Goal: Task Accomplishment & Management: Manage account settings

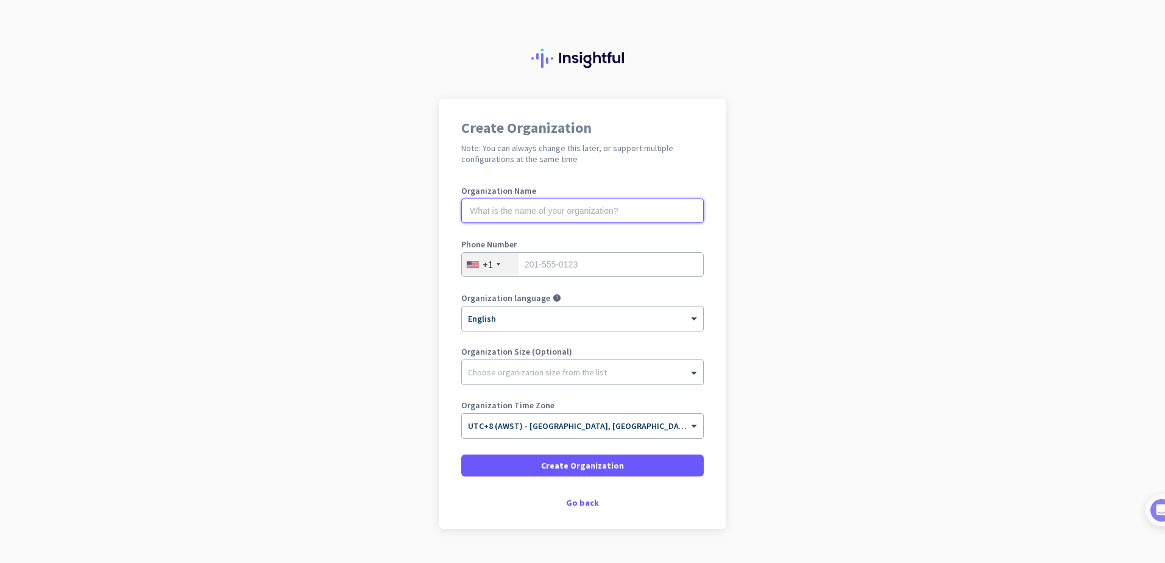
click at [583, 210] on input "text" at bounding box center [582, 211] width 242 height 24
type input "Z"
type input "Premier Outsourcing"
click at [478, 258] on div "+1" at bounding box center [490, 264] width 57 height 23
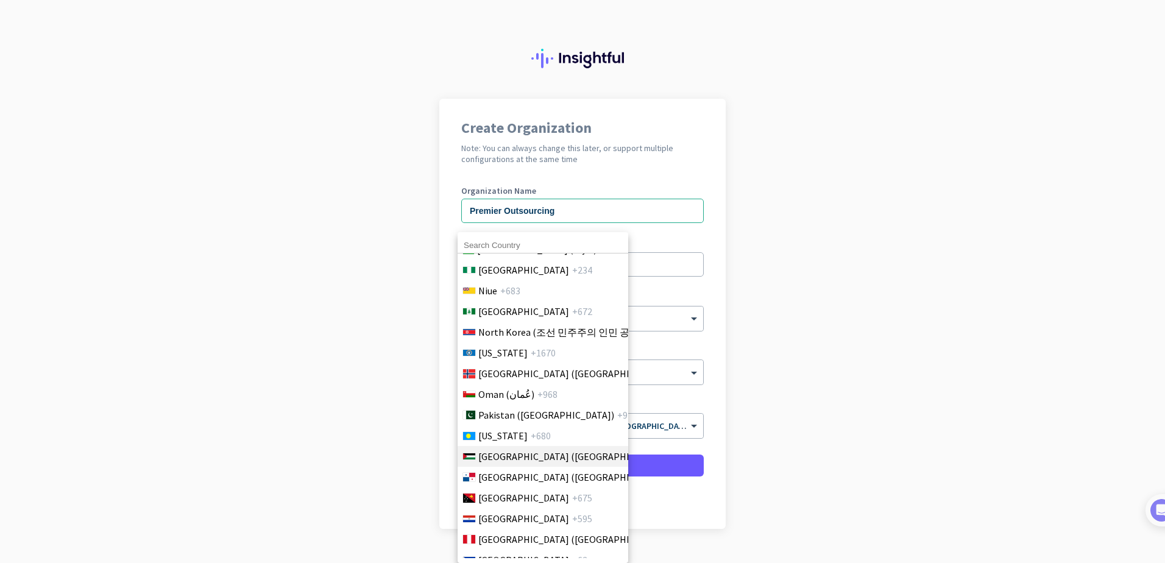
scroll to position [3410, 0]
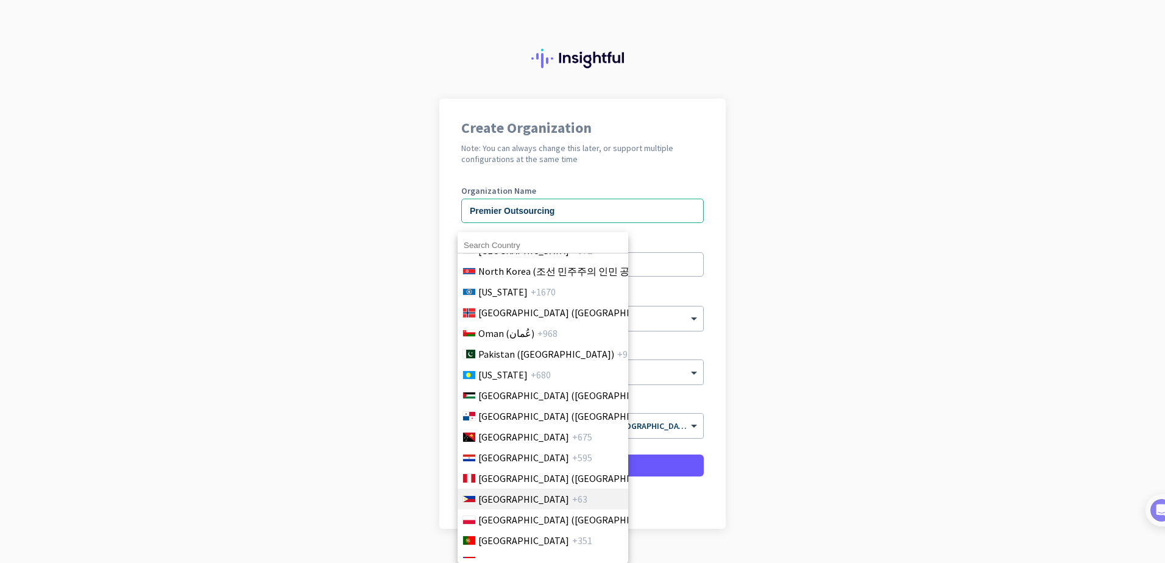
click at [506, 499] on span "[GEOGRAPHIC_DATA]" at bounding box center [523, 499] width 91 height 15
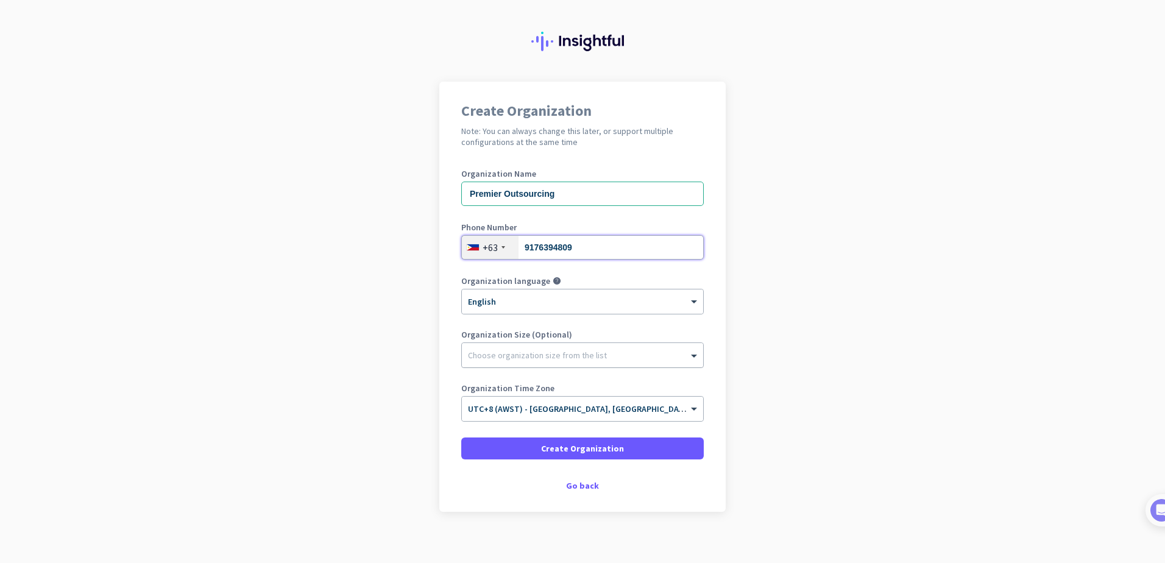
scroll to position [27, 0]
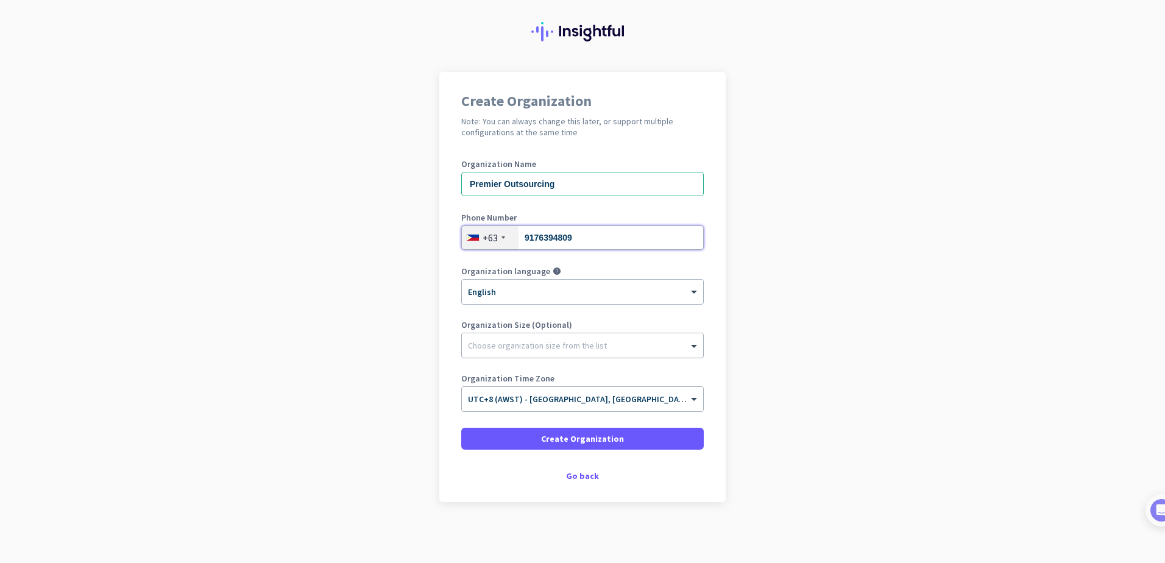
type input "9176394809"
click at [564, 346] on div at bounding box center [582, 342] width 241 height 12
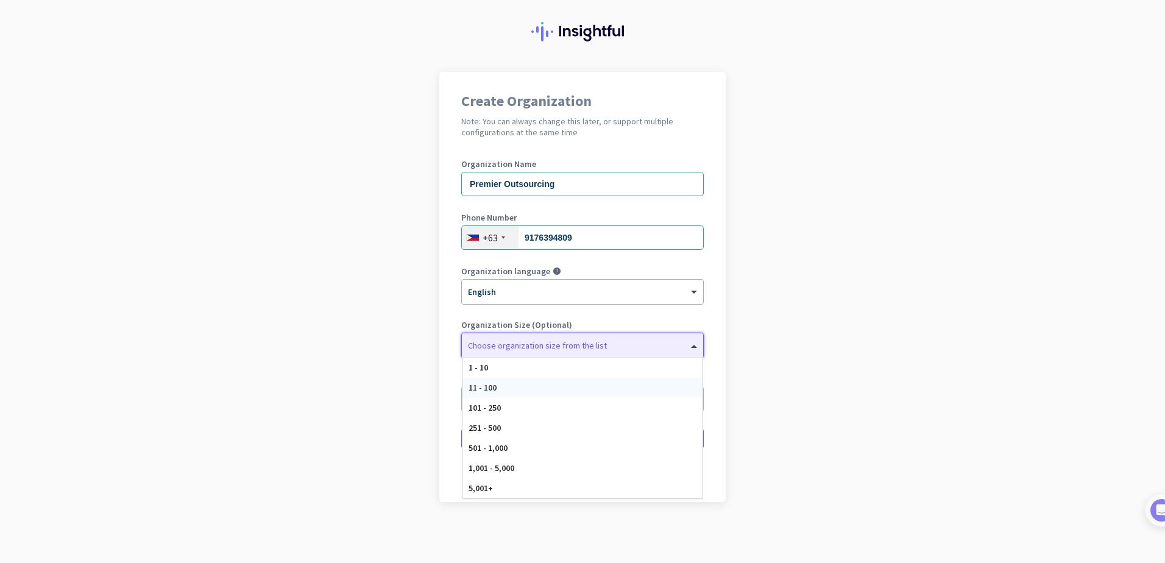
click at [510, 388] on div "11 - 100" at bounding box center [582, 388] width 240 height 20
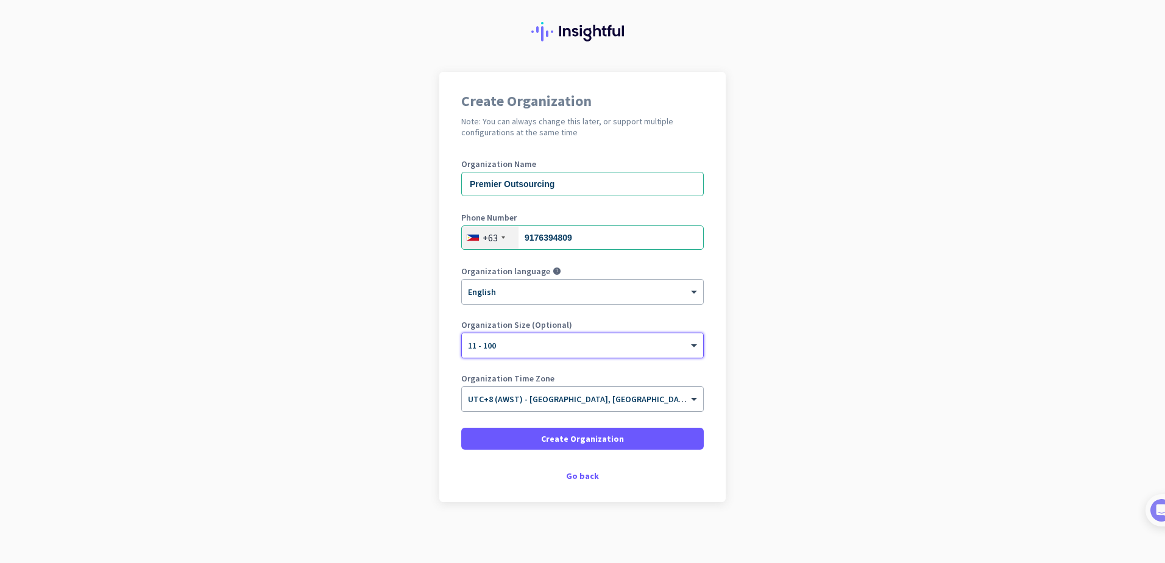
click at [603, 398] on input "text" at bounding box center [570, 394] width 205 height 9
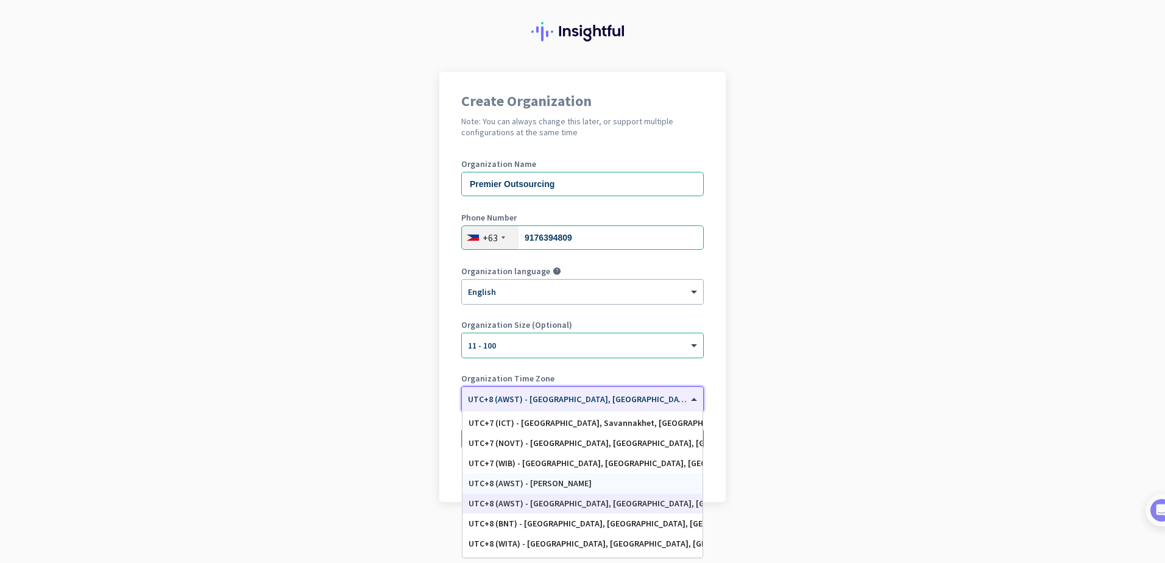
scroll to position [5225, 0]
click at [586, 482] on div "UTC+8 (AWST) - [GEOGRAPHIC_DATA], [GEOGRAPHIC_DATA], [GEOGRAPHIC_DATA], [GEOGRA…" at bounding box center [582, 482] width 228 height 10
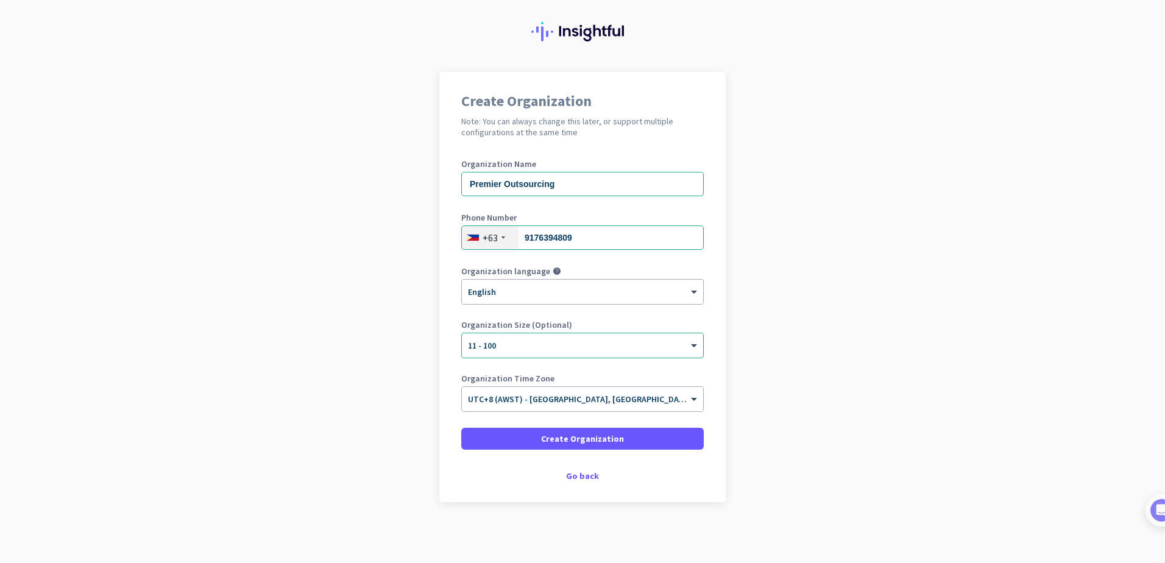
click at [858, 410] on app-onboarding-organization "Create Organization Note: You can always change this later, or support multiple…" at bounding box center [582, 317] width 1165 height 491
click at [570, 443] on span "Create Organization" at bounding box center [582, 438] width 83 height 12
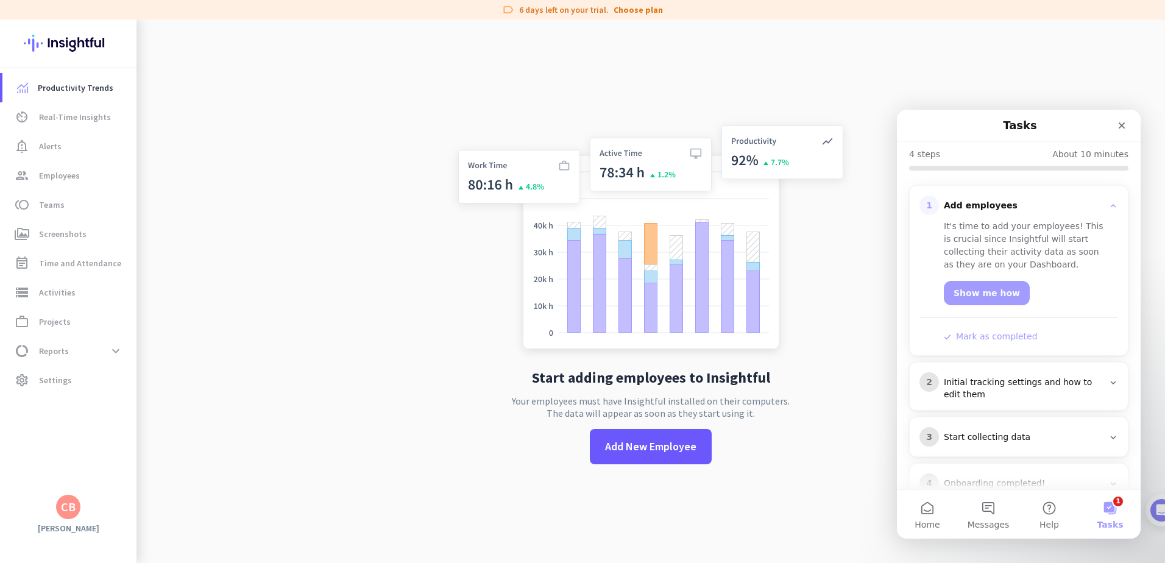
scroll to position [154, 0]
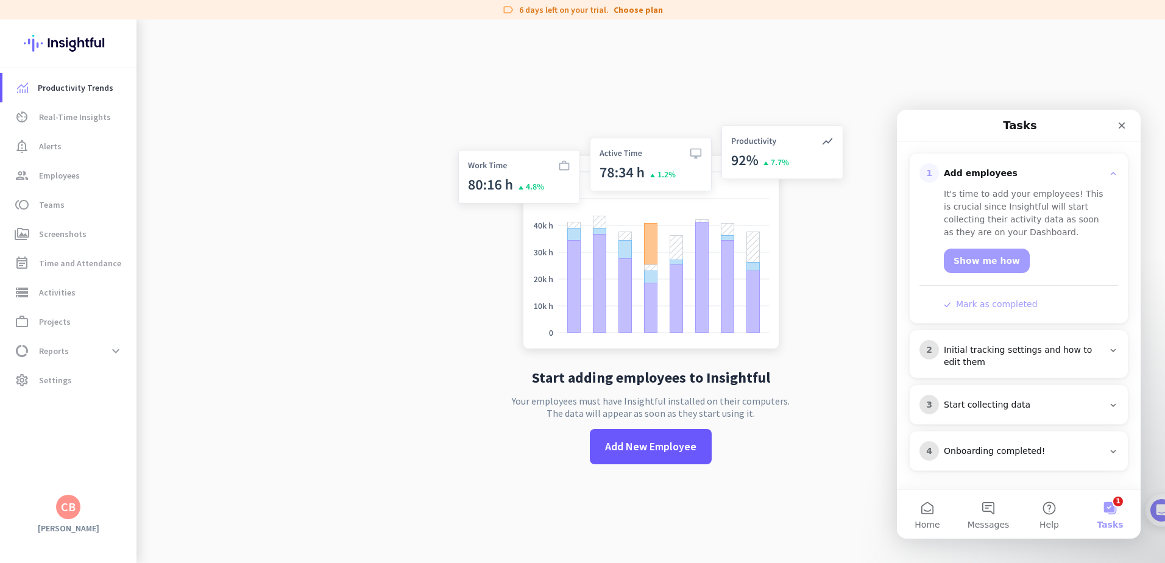
click at [1109, 355] on div "2 Initial tracking settings and how to edit them" at bounding box center [1018, 354] width 199 height 29
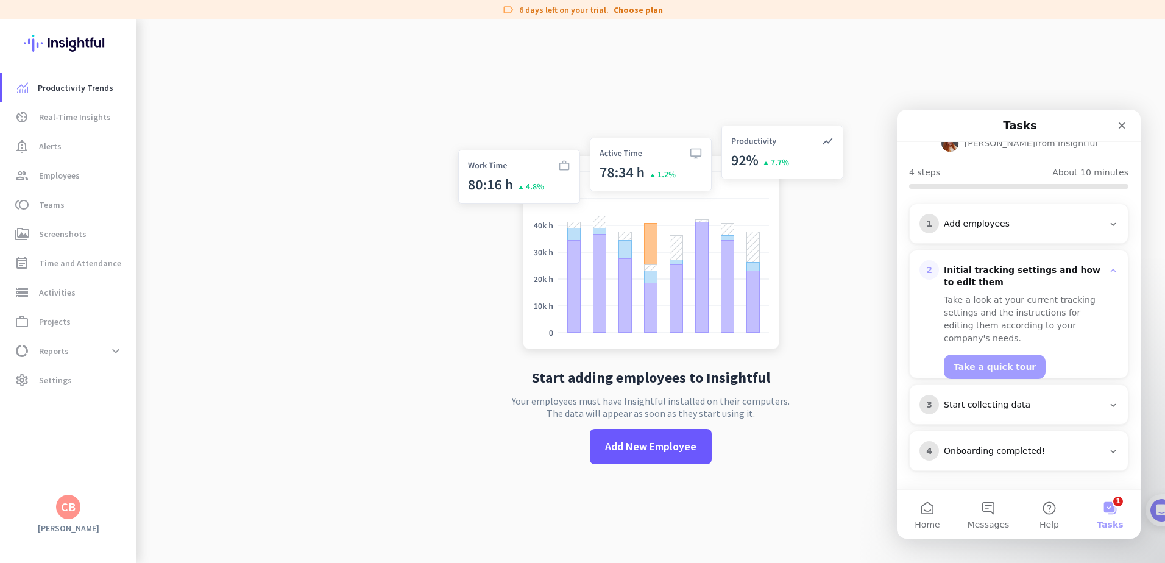
scroll to position [104, 0]
click at [658, 450] on span "Add New Employee" at bounding box center [650, 447] width 91 height 16
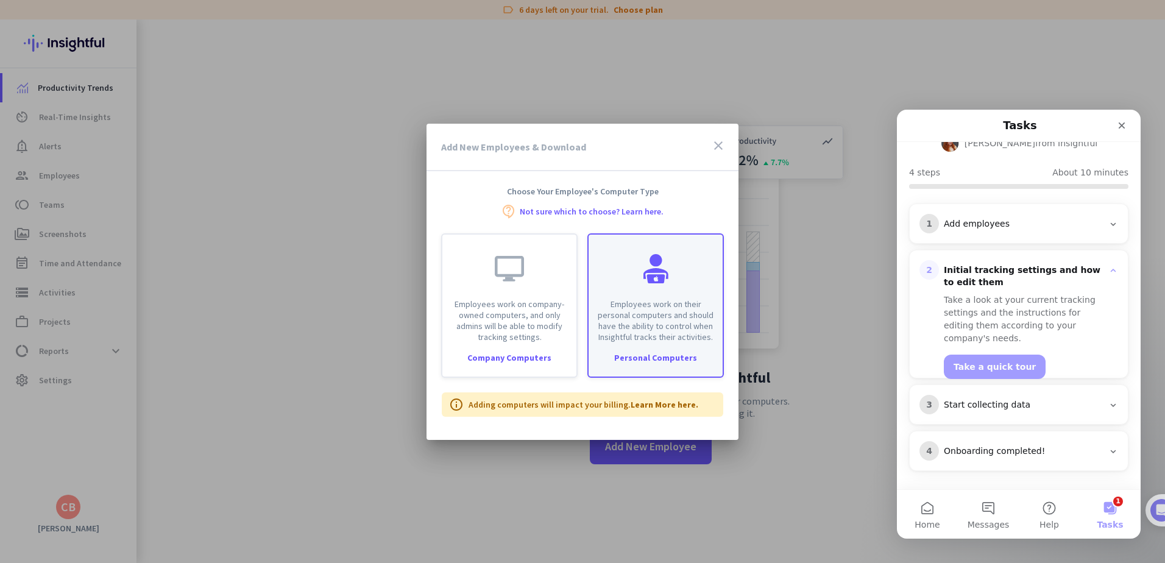
click at [663, 350] on div "Employees work on their personal computers and should have the ability to contr…" at bounding box center [655, 305] width 136 height 144
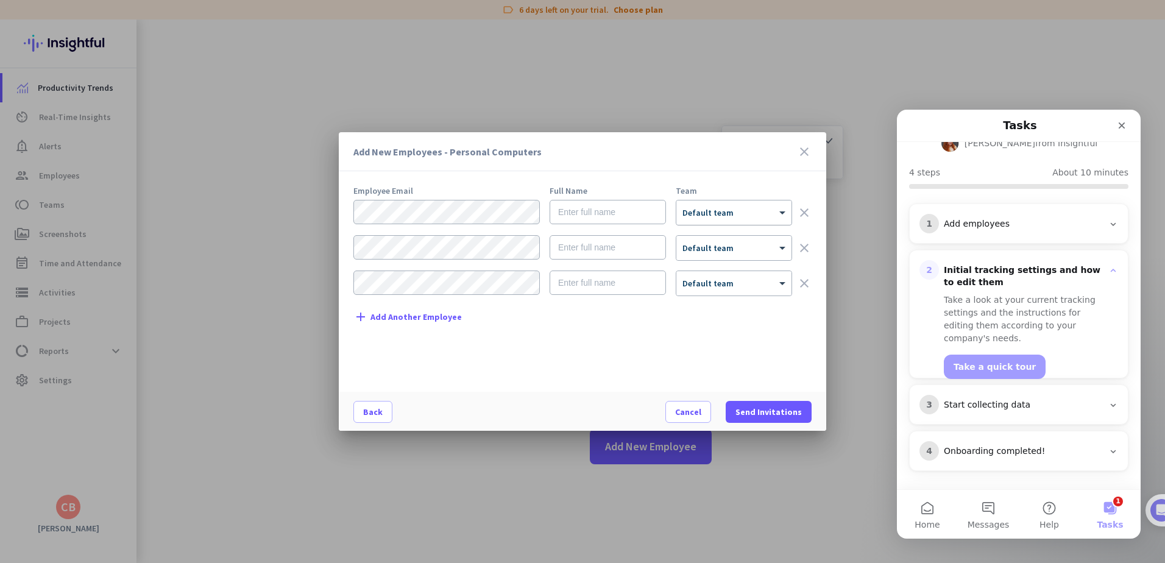
click at [764, 213] on div at bounding box center [733, 208] width 115 height 10
click at [593, 211] on input "text" at bounding box center [607, 212] width 116 height 24
type input "[PERSON_NAME]"
click at [753, 418] on span at bounding box center [768, 411] width 86 height 29
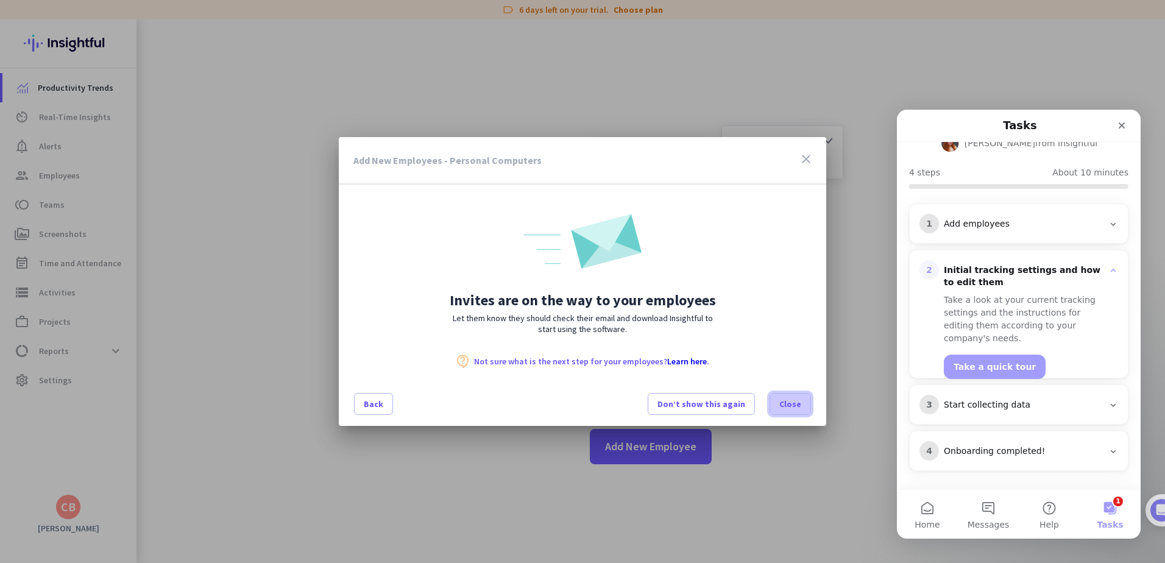
click at [778, 409] on span at bounding box center [790, 403] width 40 height 29
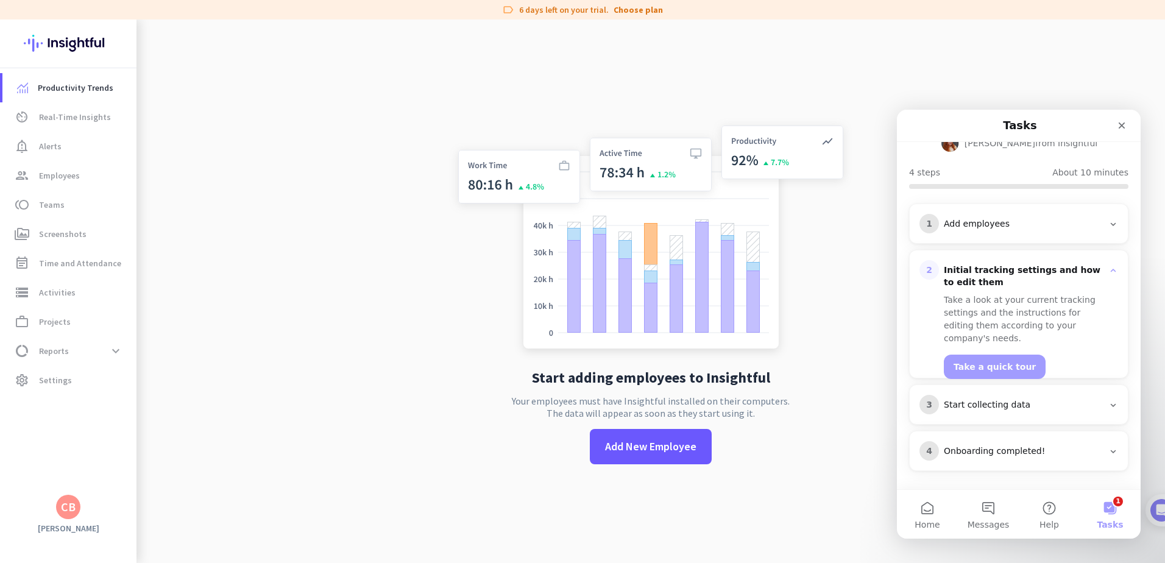
click at [1109, 228] on icon "Intercom messenger" at bounding box center [1113, 224] width 10 height 10
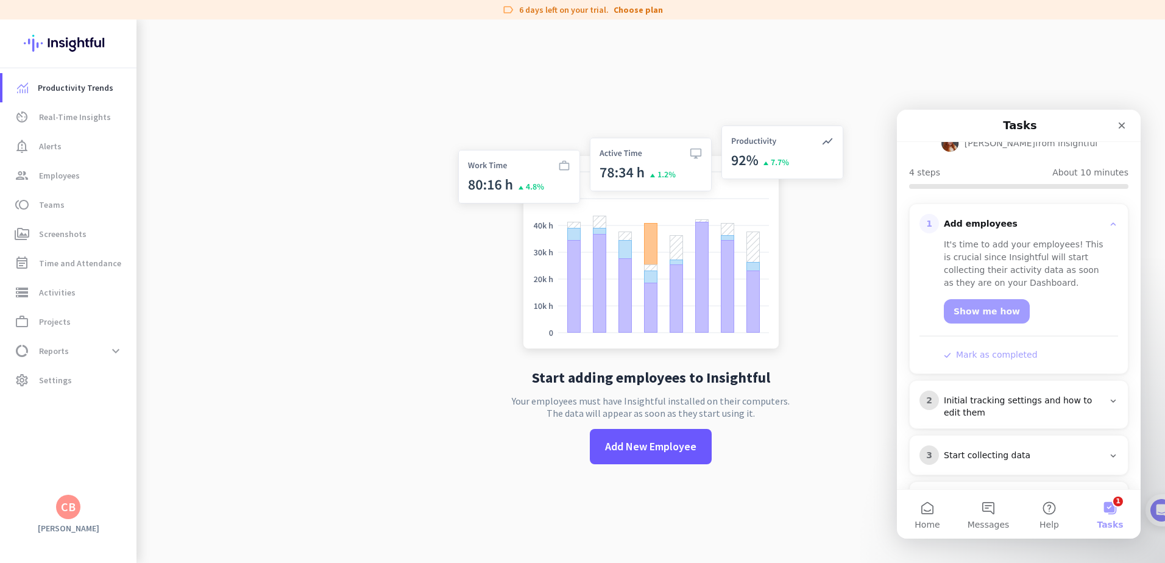
click at [1002, 357] on button "Mark as completed" at bounding box center [990, 354] width 94 height 13
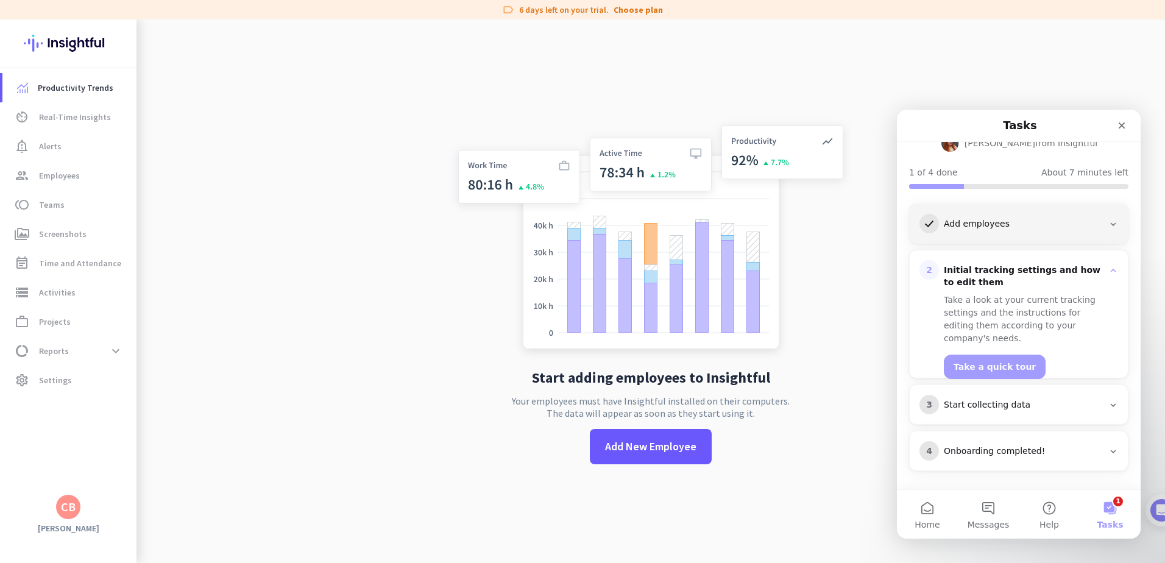
click at [1042, 411] on div "3 Start collecting data" at bounding box center [1018, 404] width 199 height 19
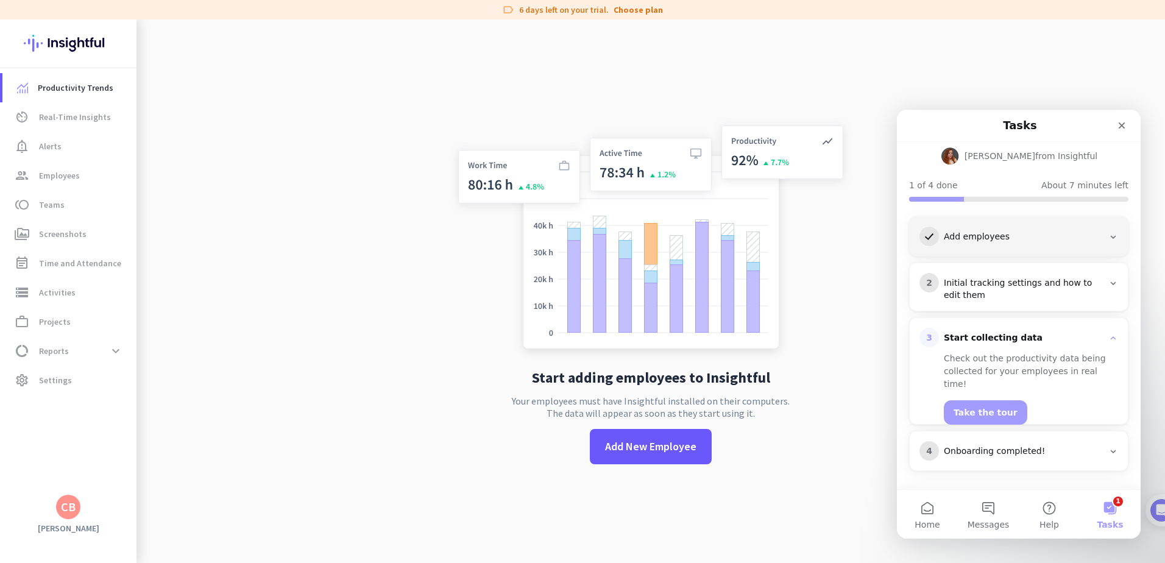
scroll to position [91, 0]
click at [1067, 452] on div "Onboarding completed!" at bounding box center [1023, 451] width 160 height 12
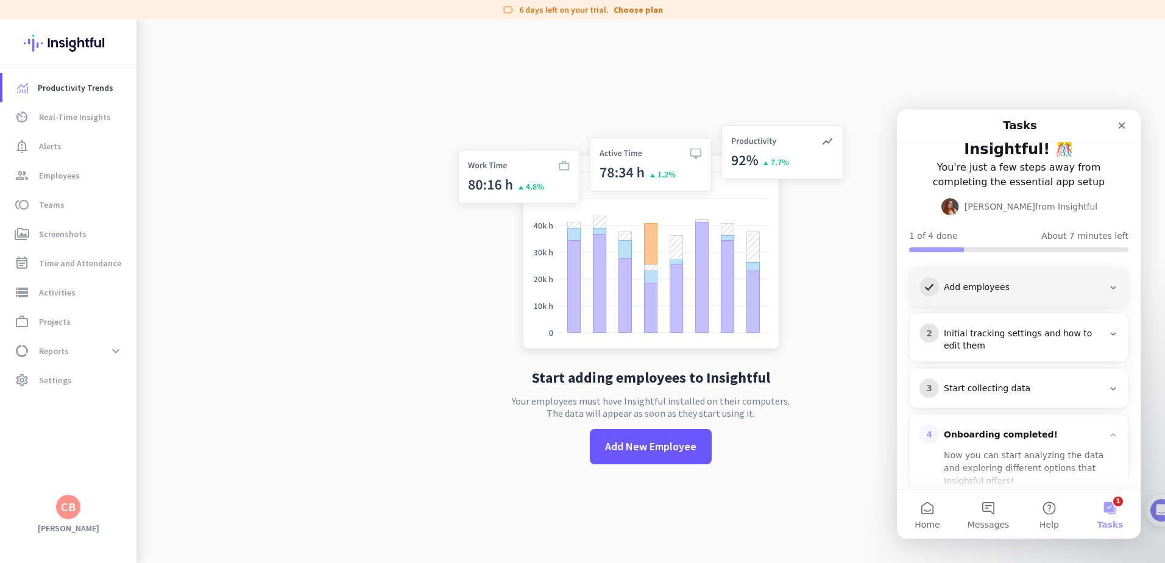
scroll to position [61, 0]
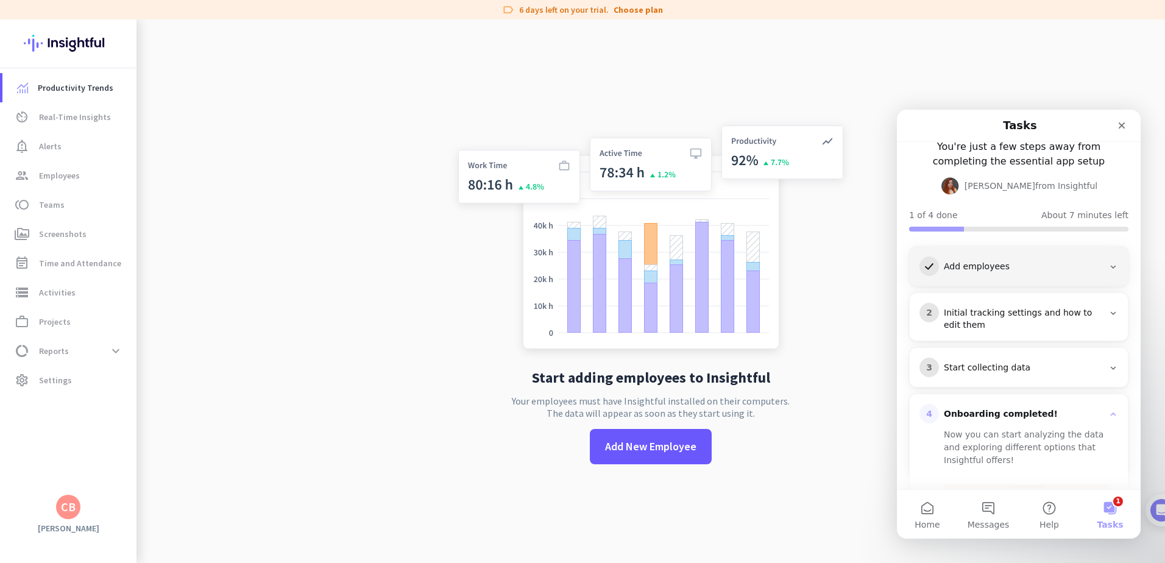
drag, startPoint x: 1046, startPoint y: 335, endPoint x: 1054, endPoint y: 336, distance: 7.3
click at [1046, 334] on div "2 Initial tracking settings and how to edit them" at bounding box center [1018, 317] width 218 height 48
click at [1094, 314] on div "Initial tracking settings and how to edit them" at bounding box center [1023, 319] width 160 height 24
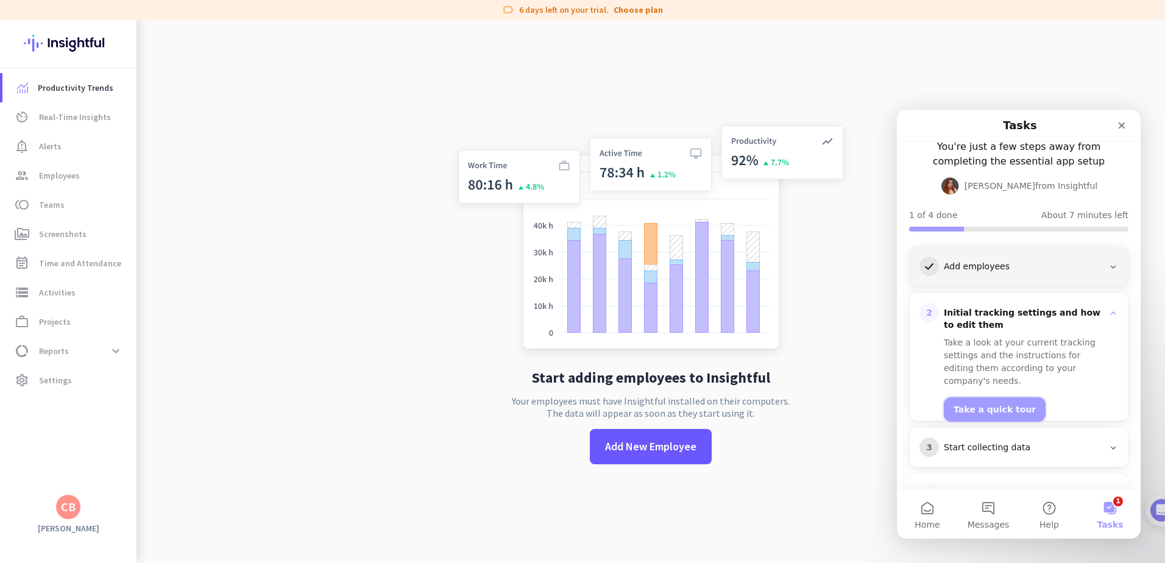
click at [1004, 402] on button "Take a quick tour" at bounding box center [994, 409] width 102 height 24
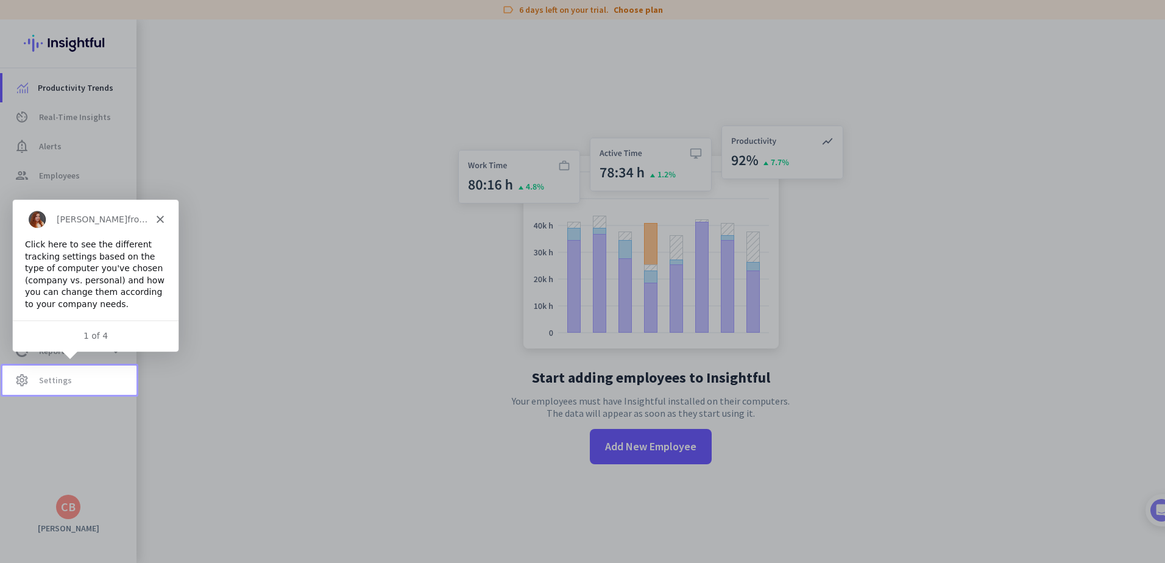
scroll to position [0, 0]
click at [54, 380] on span "Settings" at bounding box center [55, 380] width 33 height 15
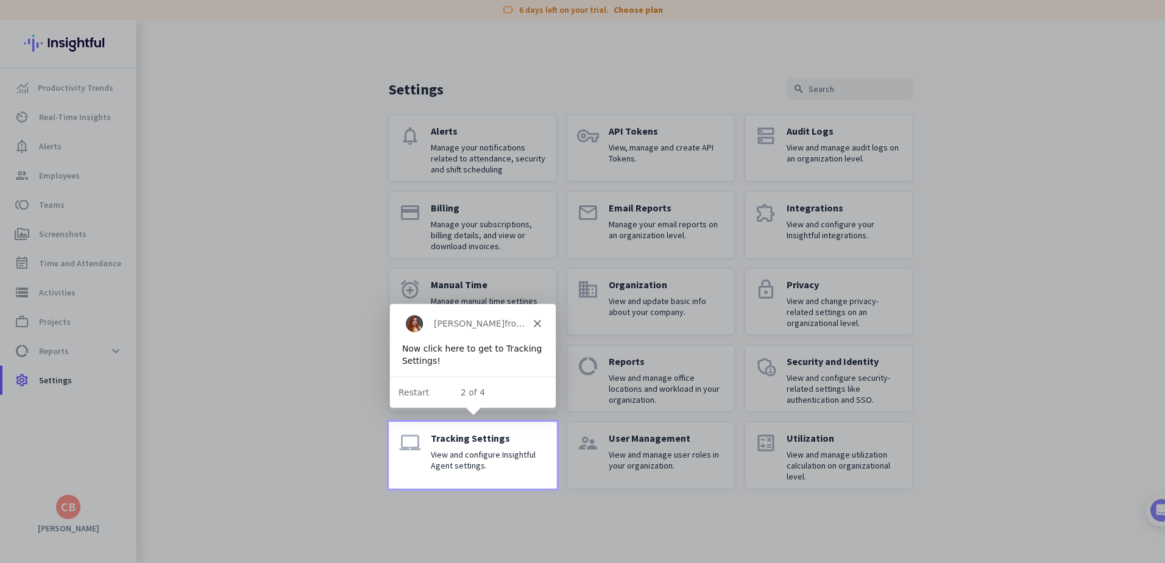
click at [470, 447] on div "Tracking Settings View and configure Insightful Agent settings." at bounding box center [489, 455] width 116 height 46
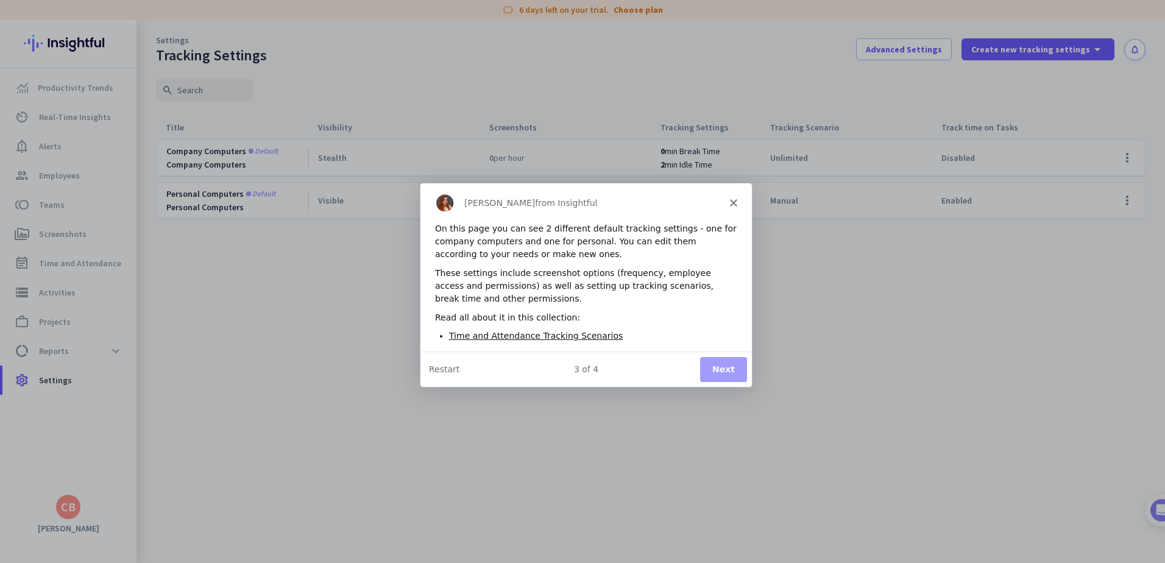
click at [724, 373] on button "Next" at bounding box center [722, 368] width 47 height 25
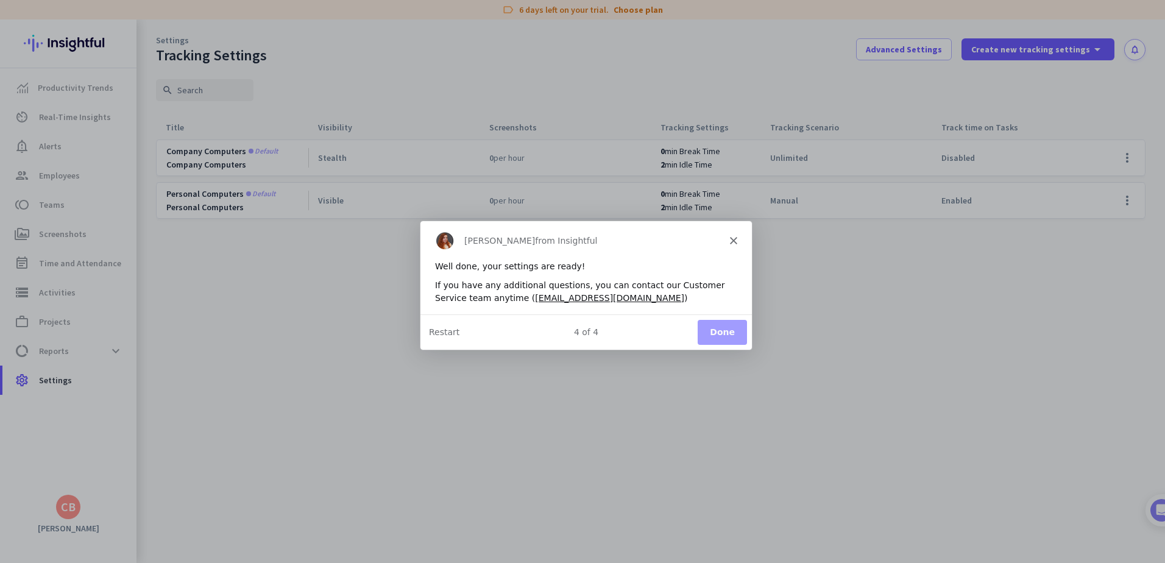
click at [736, 331] on button "Done" at bounding box center [721, 331] width 49 height 25
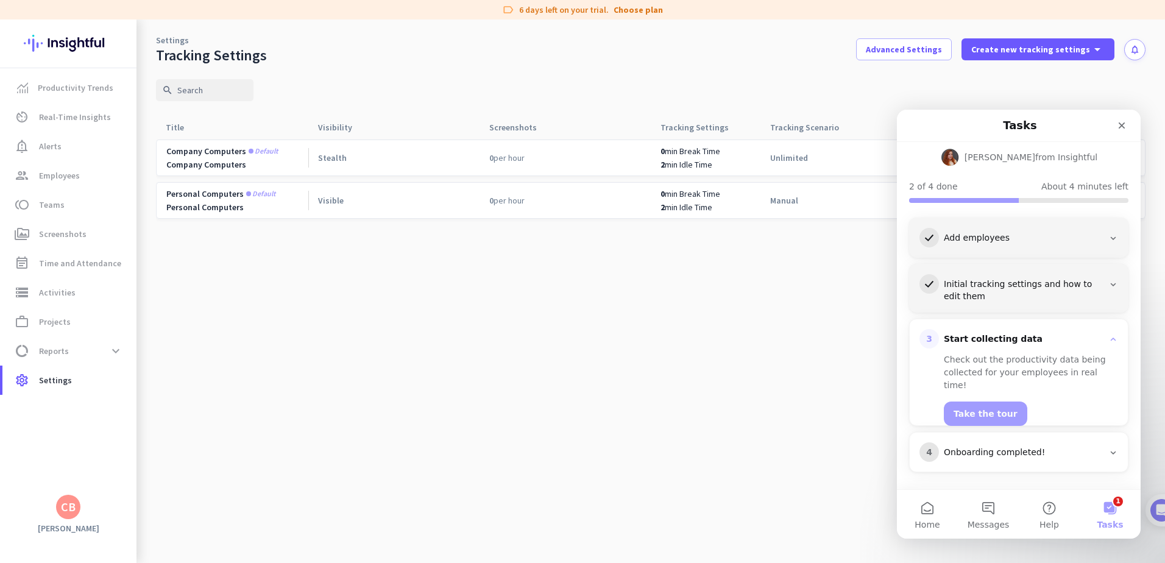
scroll to position [91, 0]
click at [975, 402] on button "Take the tour" at bounding box center [984, 412] width 83 height 24
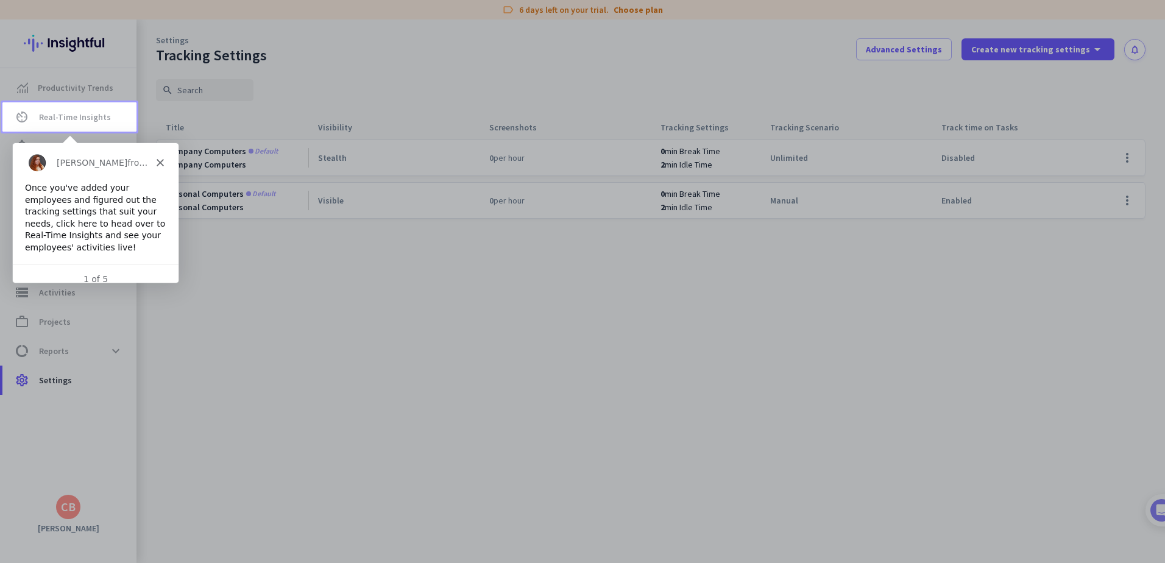
scroll to position [0, 0]
click at [370, 209] on div at bounding box center [582, 347] width 1165 height 431
click at [159, 164] on icon "Close" at bounding box center [159, 161] width 7 height 7
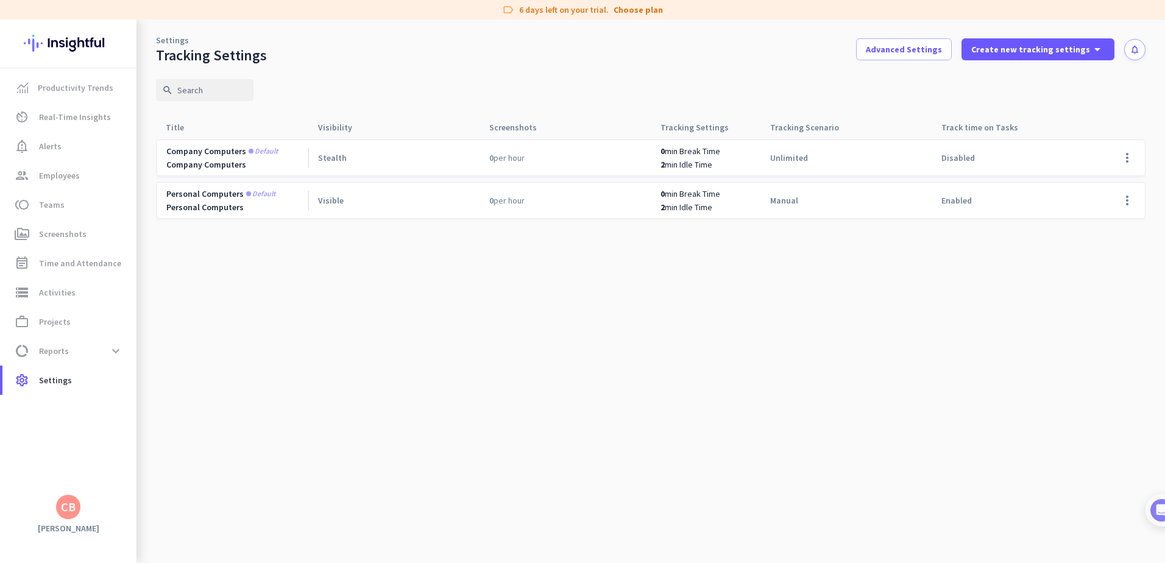
click at [917, 231] on div at bounding box center [650, 186] width 989 height 95
click at [1126, 204] on span at bounding box center [1126, 200] width 29 height 29
click at [1085, 230] on span "Edit" at bounding box center [1080, 225] width 15 height 11
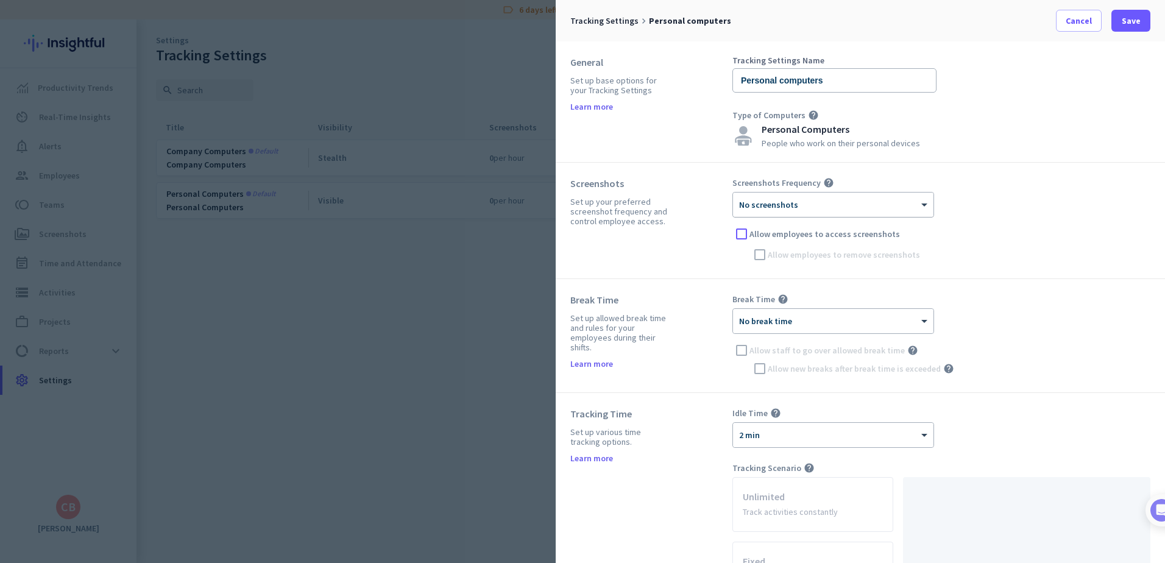
click at [892, 209] on div "× No screenshots" at bounding box center [825, 205] width 185 height 10
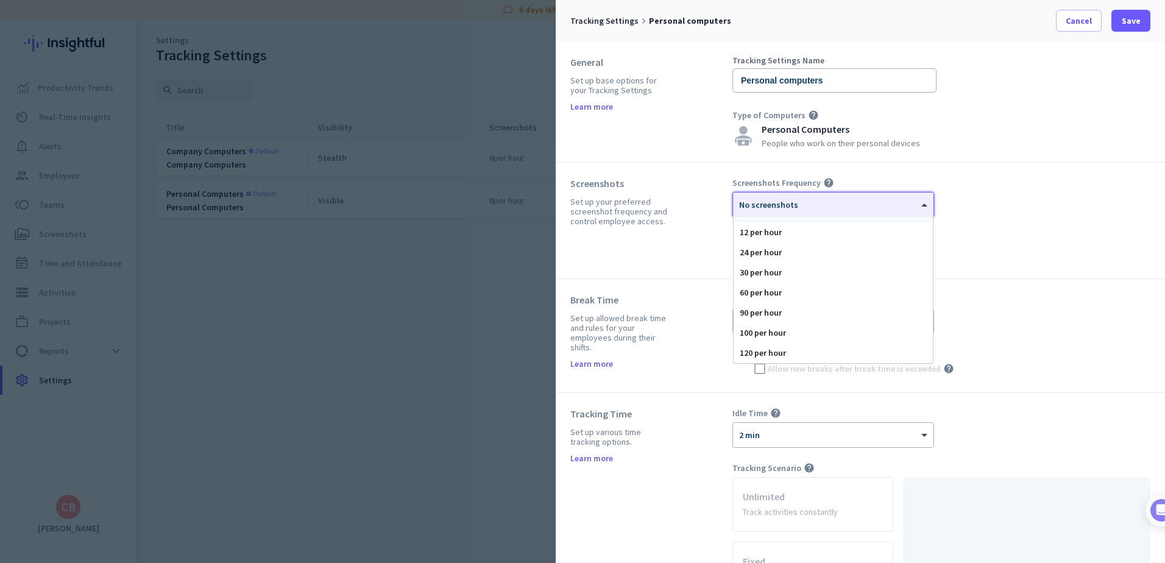
click at [915, 203] on div at bounding box center [833, 201] width 200 height 10
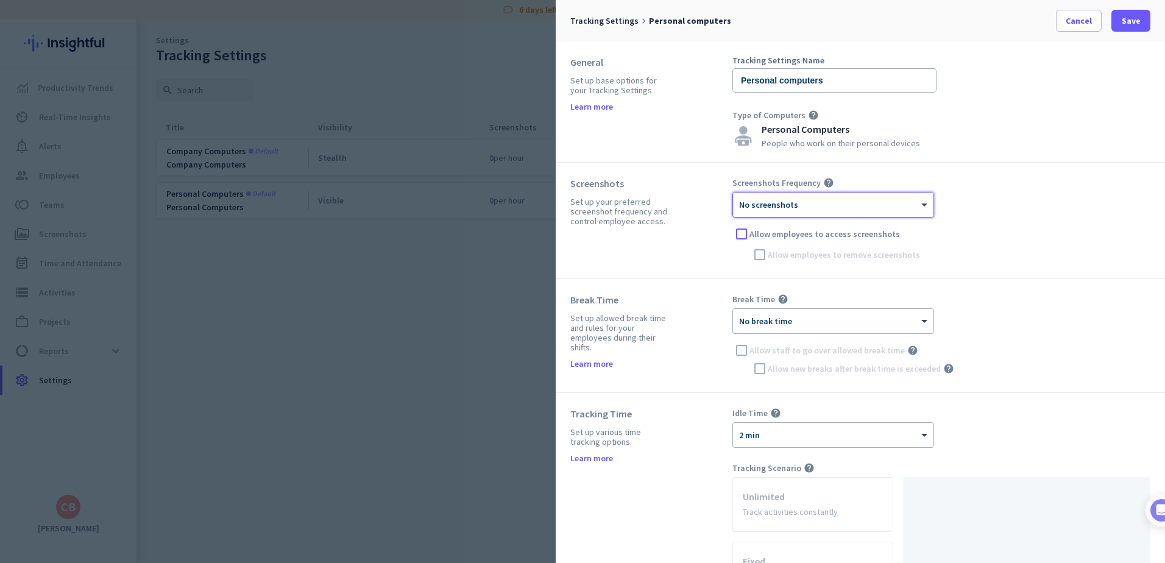
click at [824, 180] on icon "help" at bounding box center [828, 182] width 11 height 11
click at [871, 259] on div "Screenshots Frequency help × No screenshots Allow employees to access screensho…" at bounding box center [941, 220] width 418 height 86
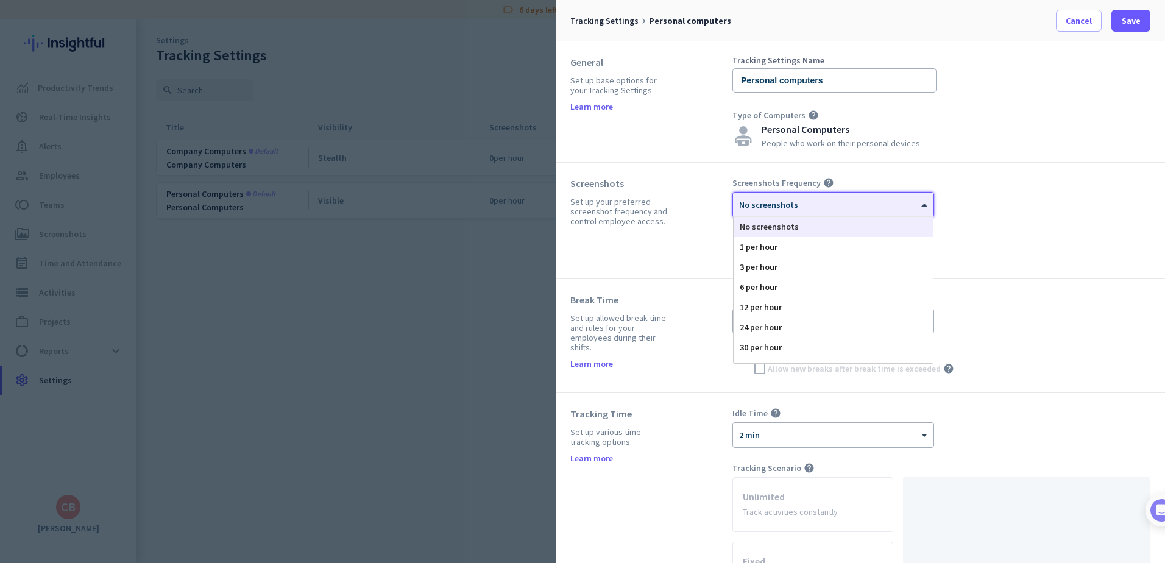
click at [918, 206] on span at bounding box center [925, 205] width 15 height 10
click at [776, 326] on div "24 per hour" at bounding box center [832, 327] width 199 height 20
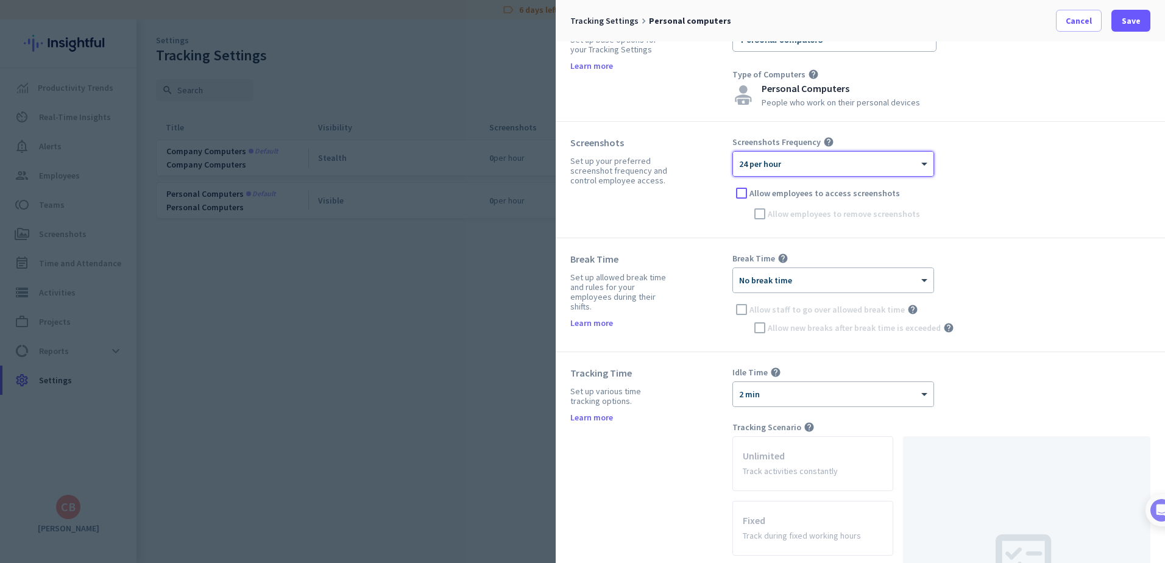
scroll to position [61, 0]
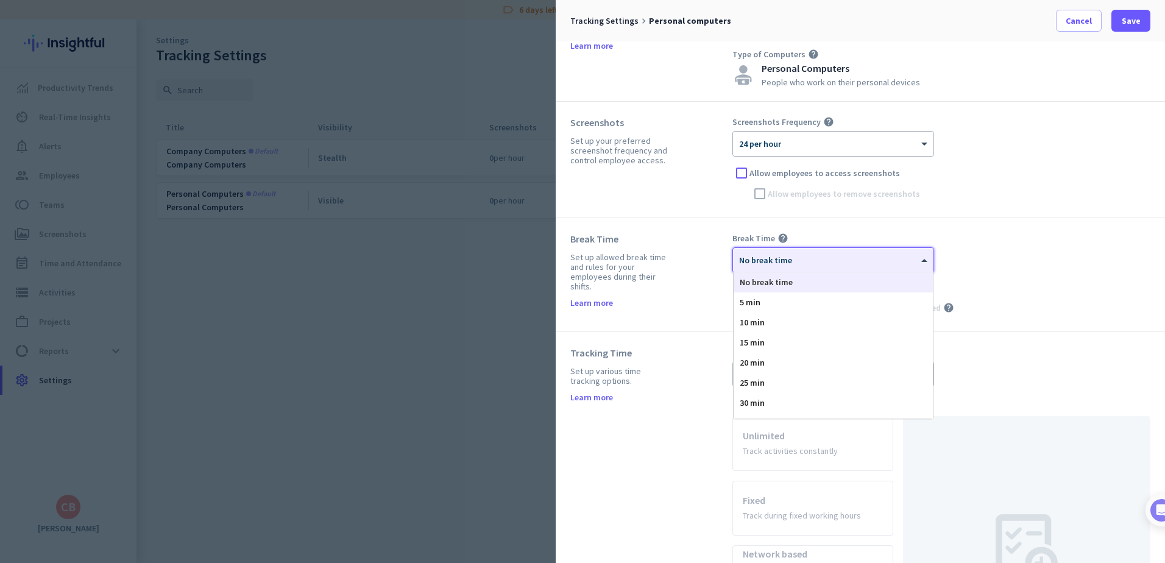
click at [905, 261] on div "× No break time" at bounding box center [825, 260] width 185 height 10
click at [762, 280] on span "60 min" at bounding box center [751, 279] width 25 height 11
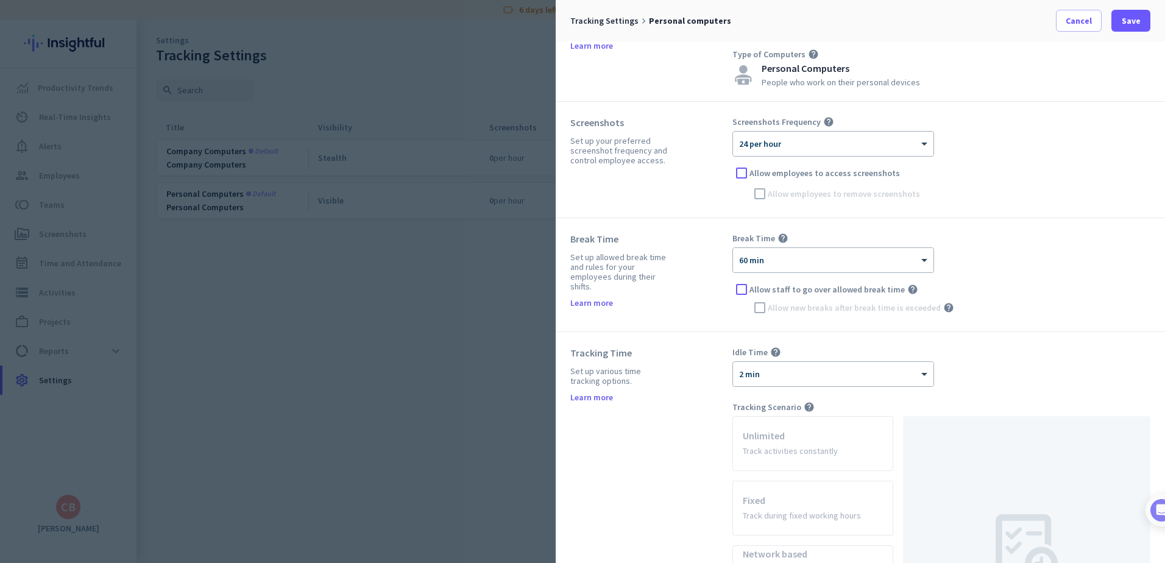
click at [907, 292] on icon "help" at bounding box center [912, 289] width 11 height 11
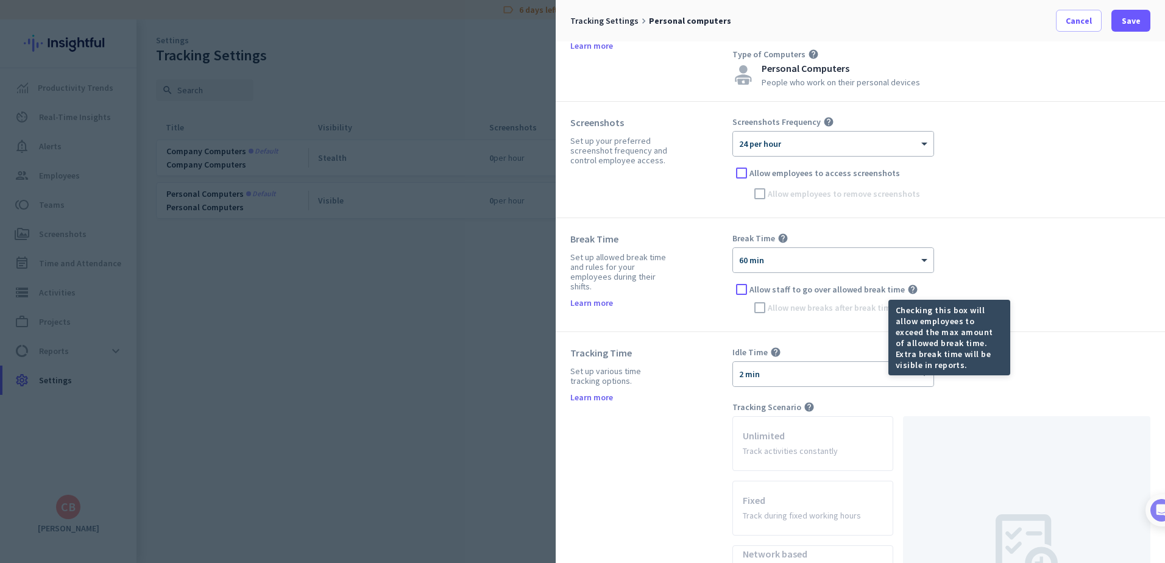
click at [989, 281] on div "Allow staff to go over allowed break time help" at bounding box center [941, 289] width 418 height 18
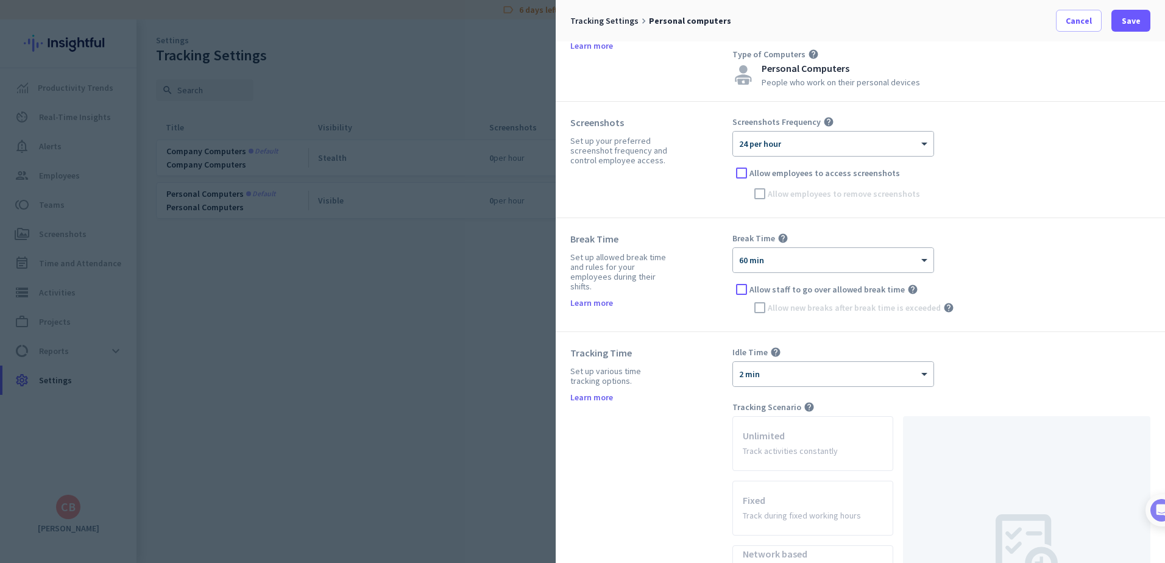
click at [943, 307] on icon "help" at bounding box center [948, 307] width 11 height 11
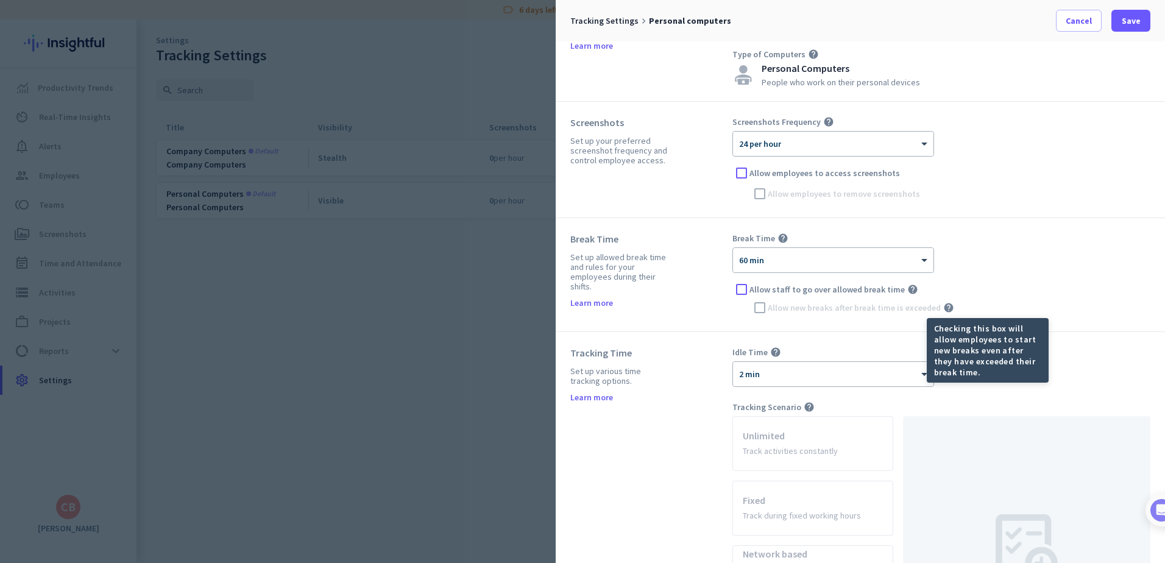
click at [875, 307] on div "Allow new breaks after break time is exceeded help" at bounding box center [941, 307] width 418 height 18
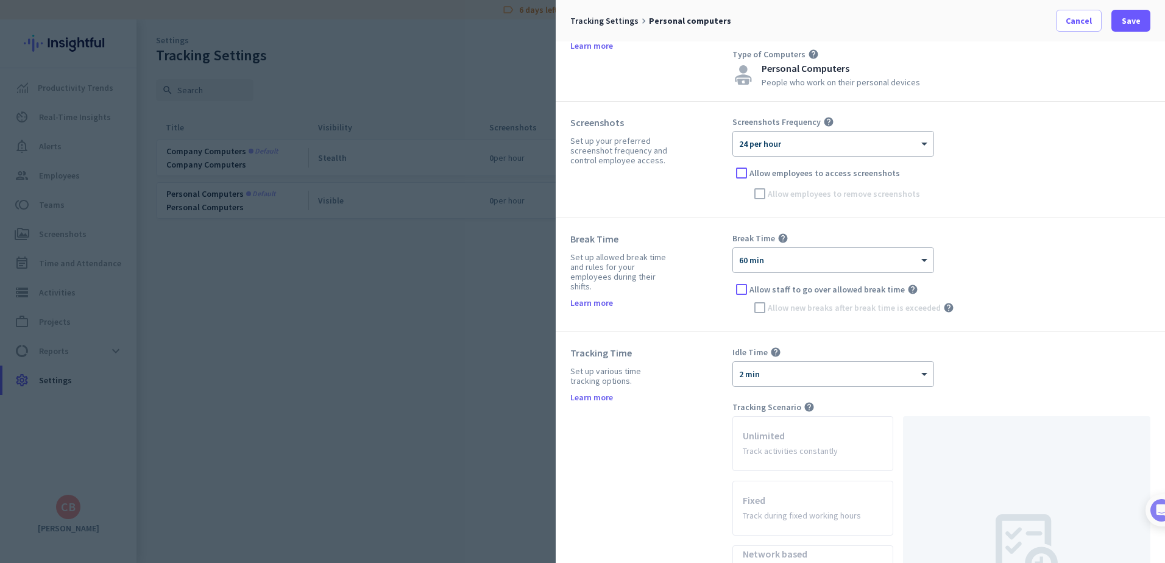
drag, startPoint x: 760, startPoint y: 309, endPoint x: 987, endPoint y: 317, distance: 226.7
click at [762, 309] on div "Allow new breaks after break time is exceeded help" at bounding box center [941, 307] width 418 height 18
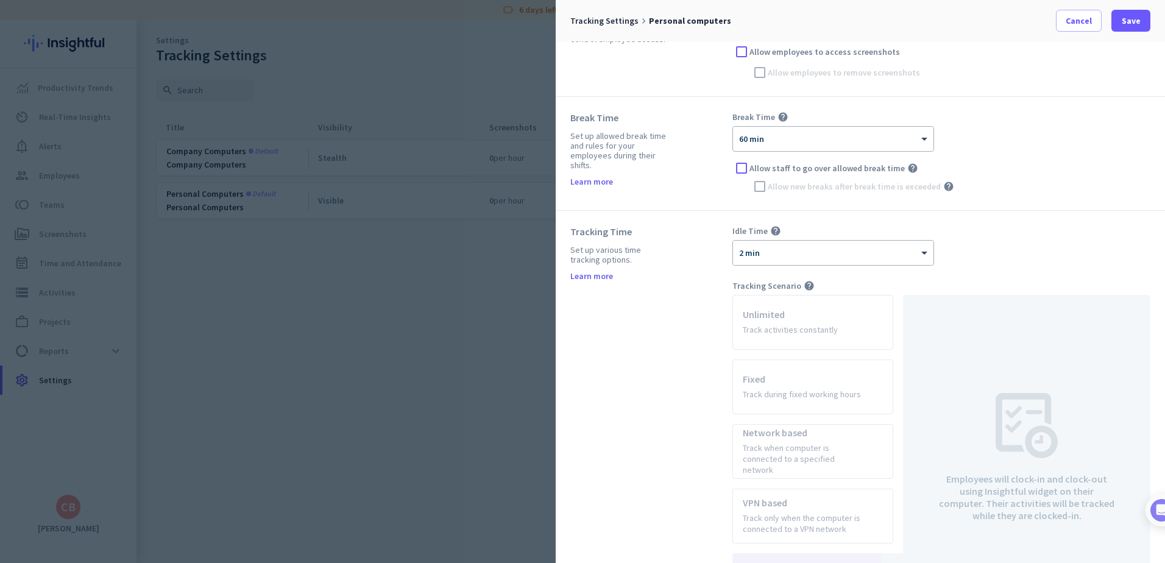
scroll to position [183, 0]
click at [773, 230] on icon "help" at bounding box center [775, 230] width 11 height 11
click at [964, 242] on div "Idle Time help × 2 min" at bounding box center [941, 245] width 418 height 40
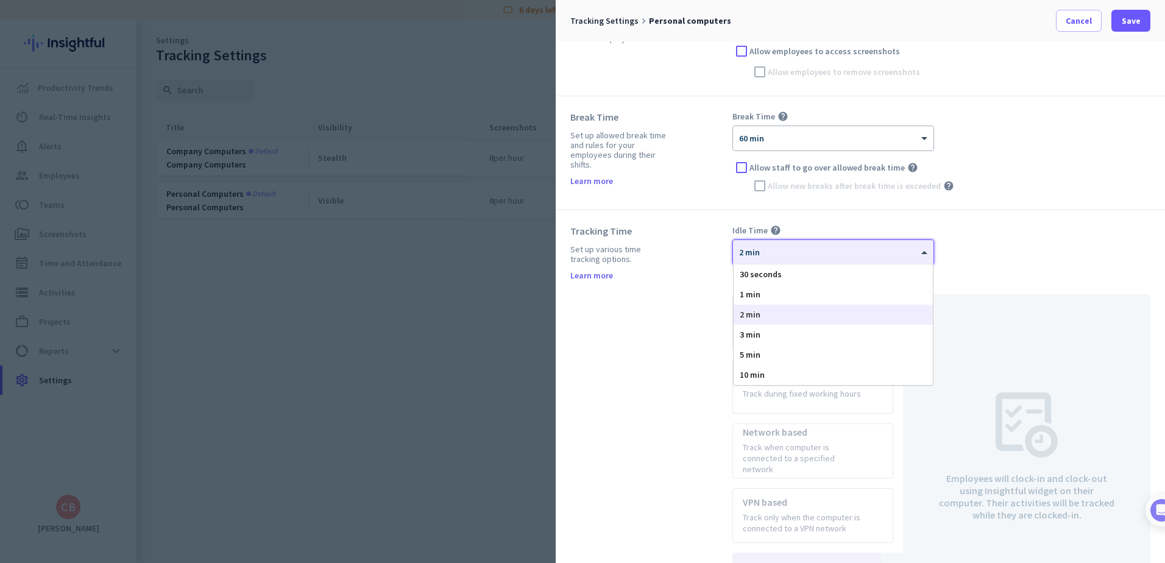
click at [925, 256] on span at bounding box center [925, 252] width 15 height 10
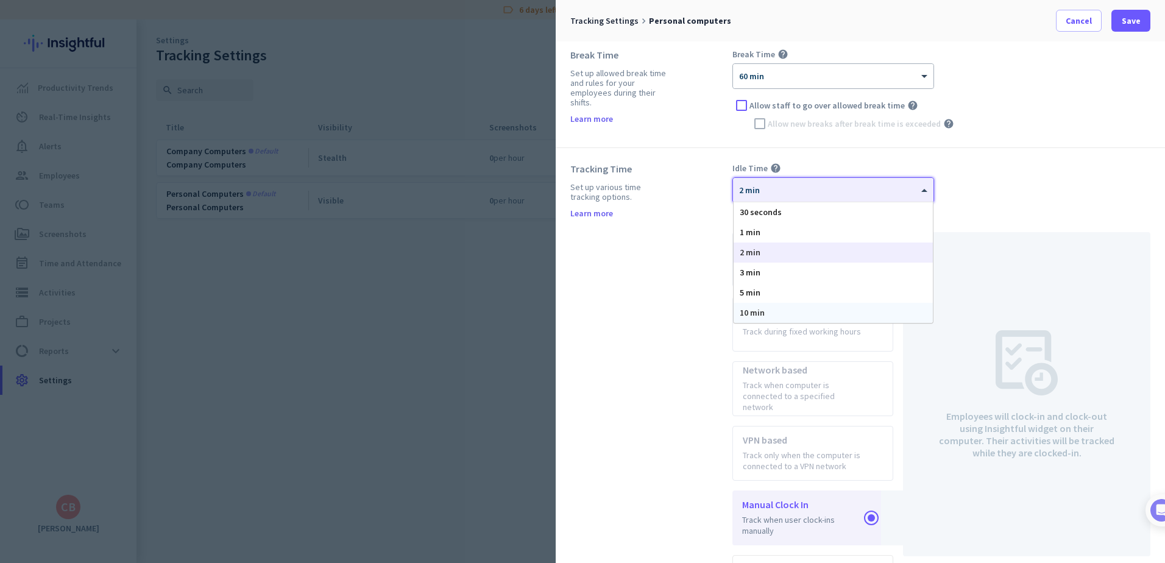
scroll to position [244, 0]
click at [764, 312] on div "10 min" at bounding box center [832, 314] width 199 height 20
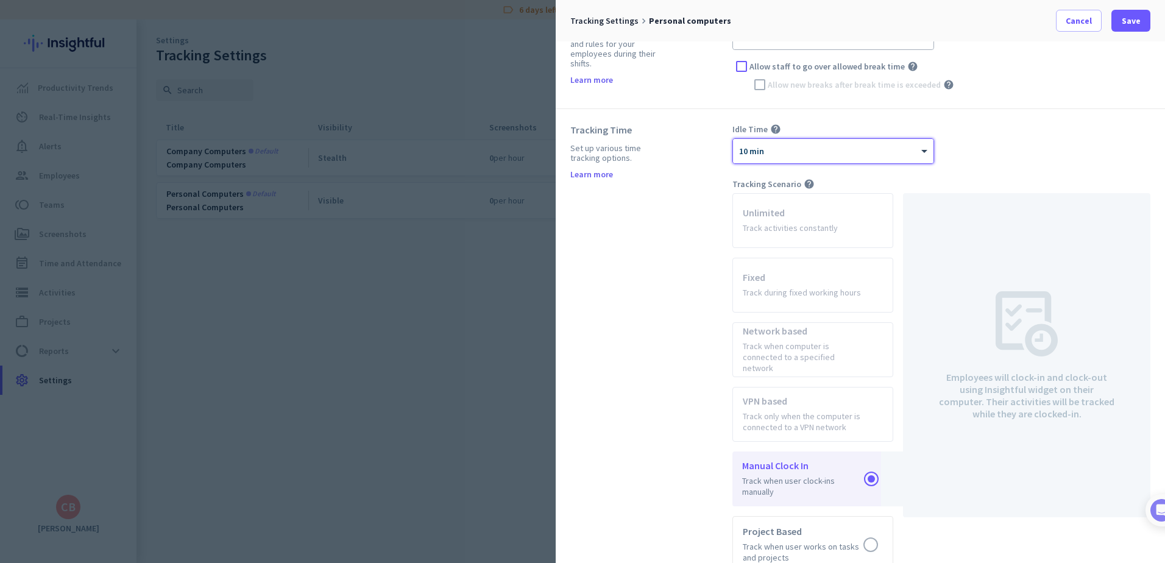
scroll to position [305, 0]
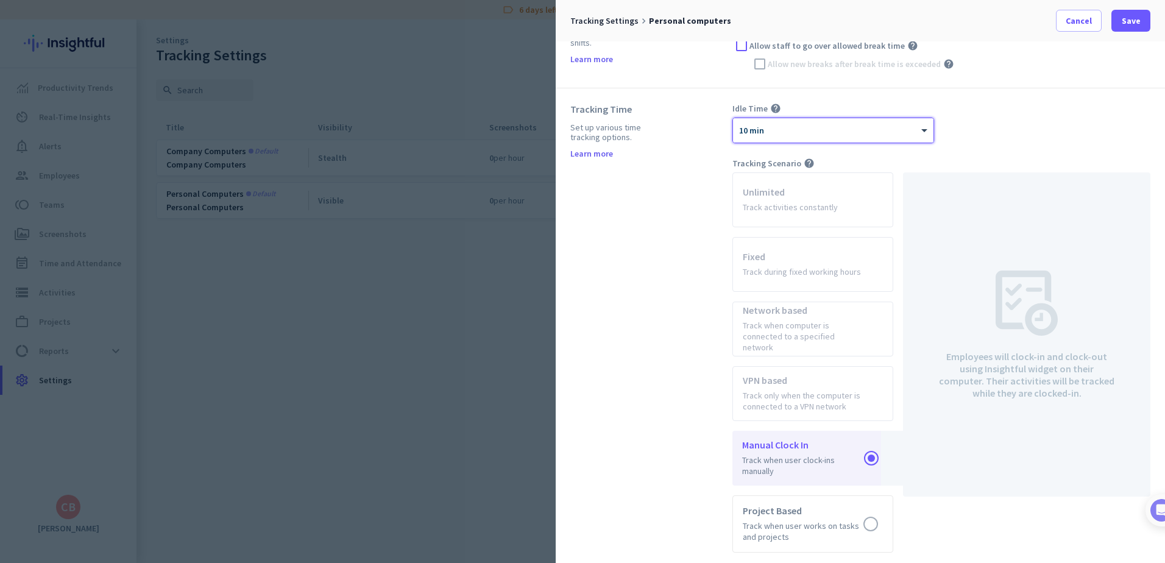
click at [844, 306] on app-radio-card "Network based Track when computer is connected to a specified network" at bounding box center [812, 328] width 161 height 55
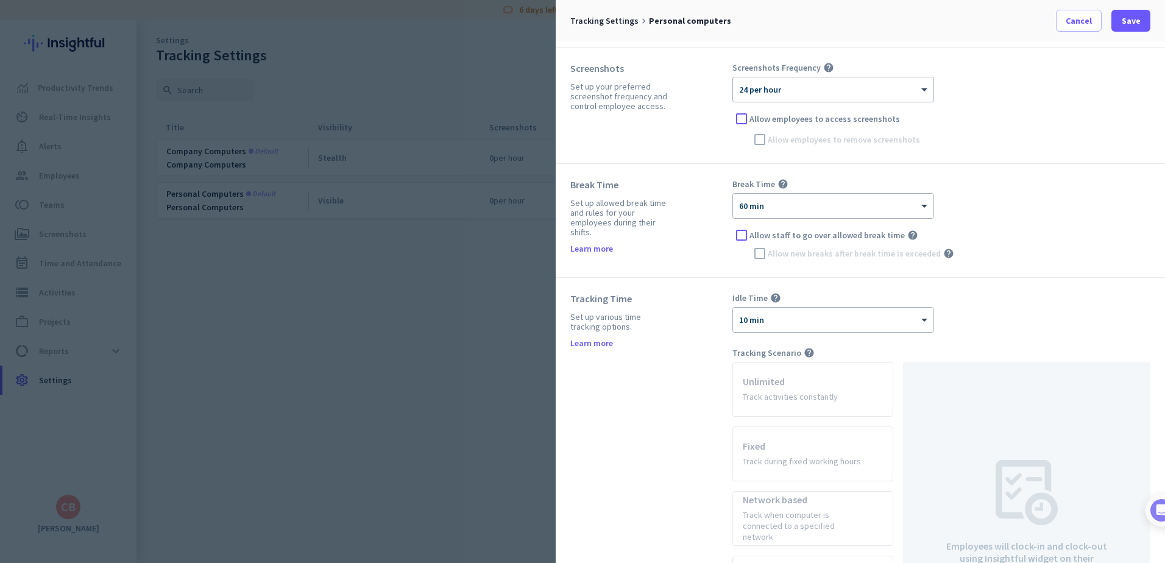
scroll to position [0, 0]
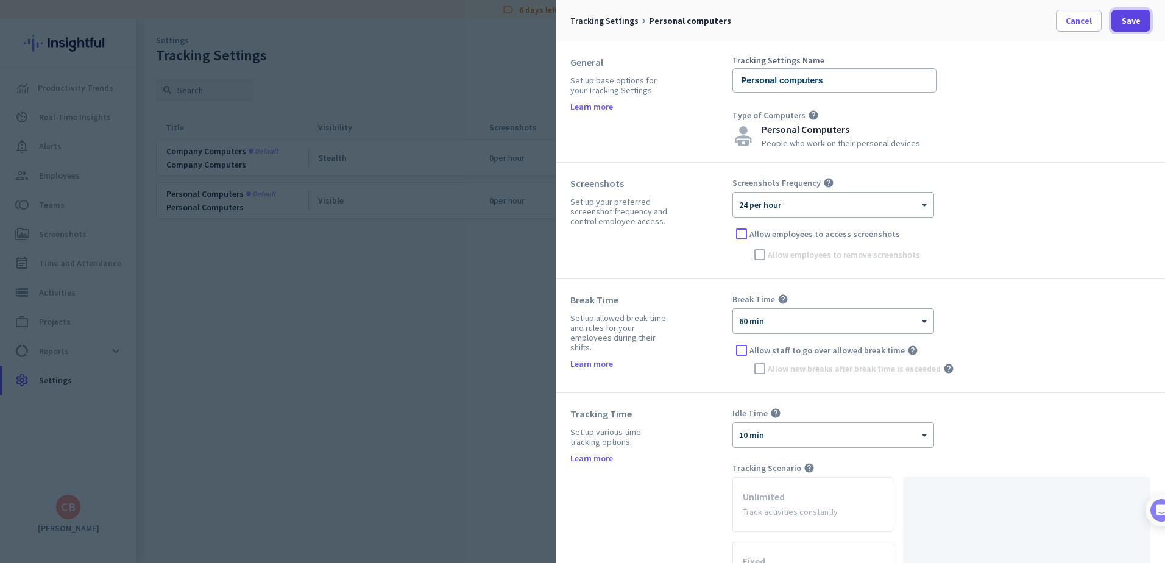
click at [1136, 21] on span "Save" at bounding box center [1130, 21] width 19 height 12
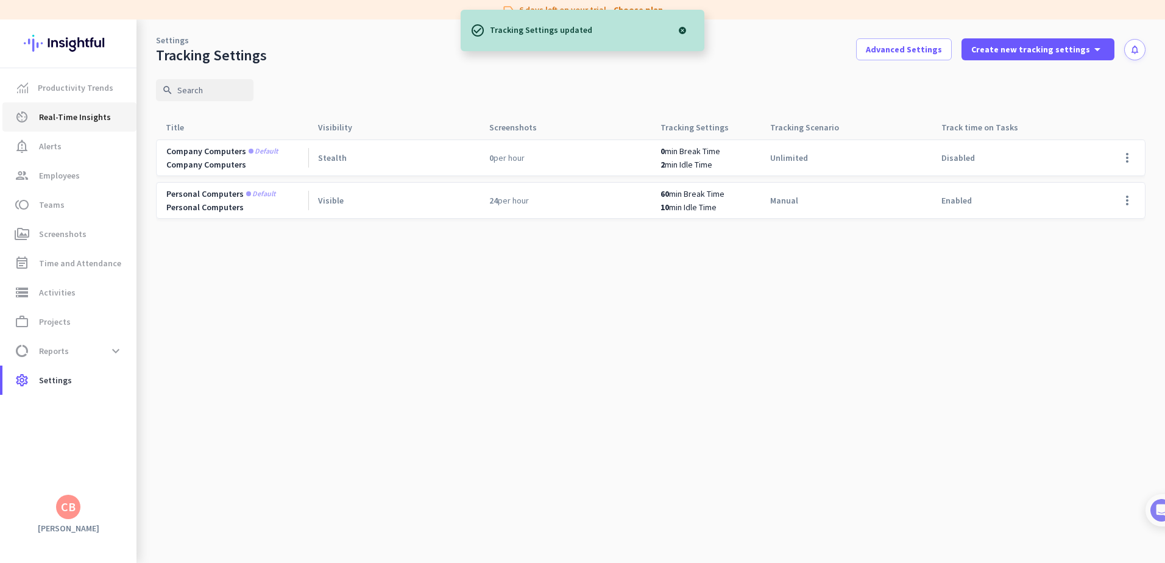
click at [61, 115] on span "Real-Time Insights" at bounding box center [75, 117] width 72 height 15
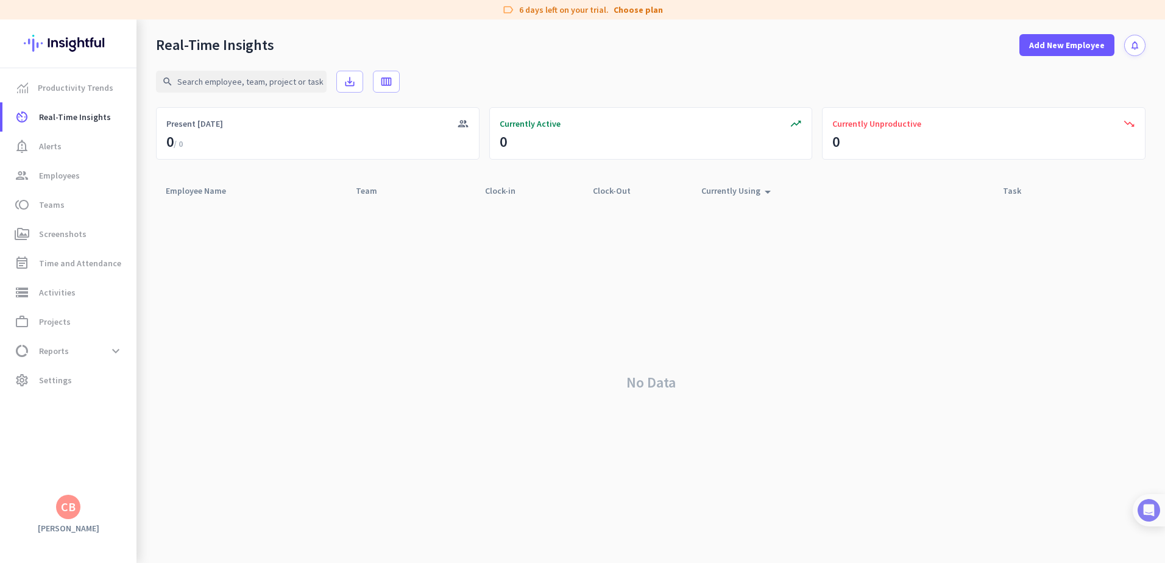
click at [1157, 507] on img at bounding box center [1148, 510] width 23 height 23
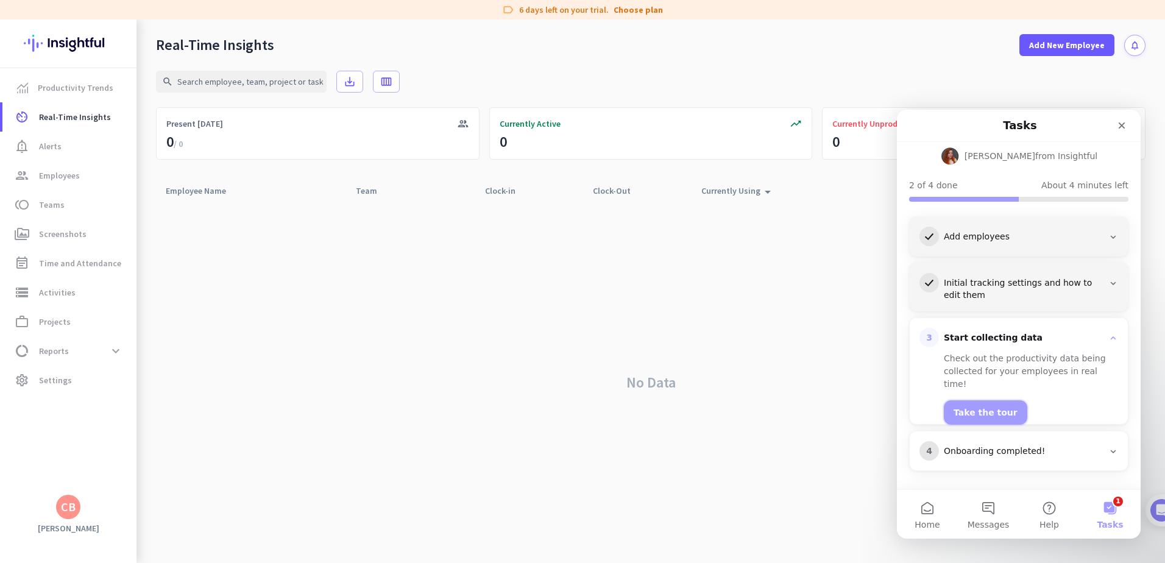
click at [985, 400] on button "Take the tour" at bounding box center [984, 412] width 83 height 24
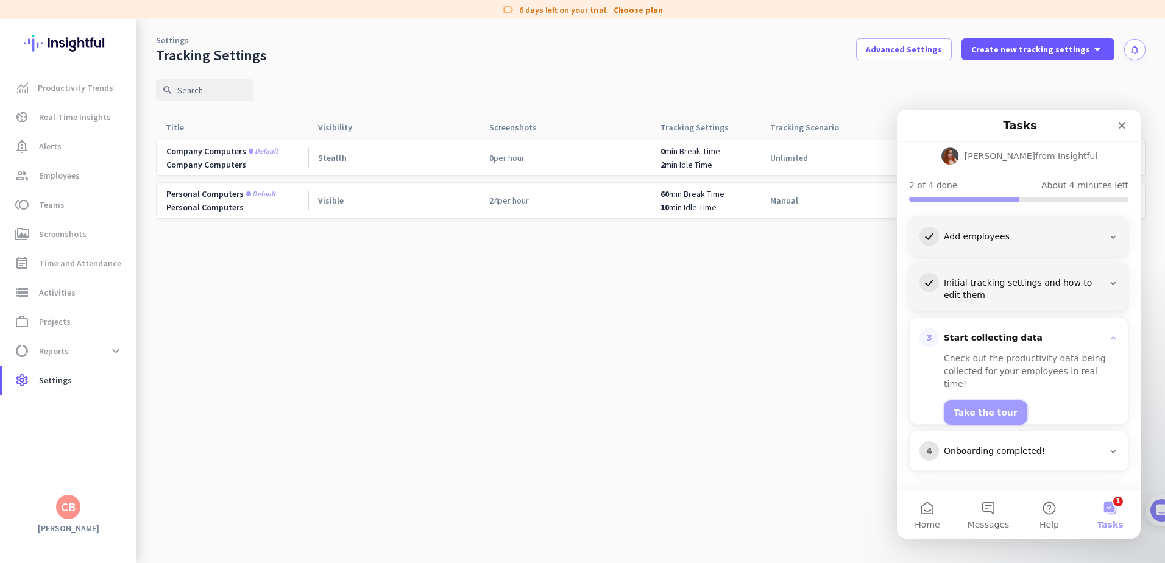
click at [988, 407] on button "Take the tour" at bounding box center [984, 412] width 83 height 24
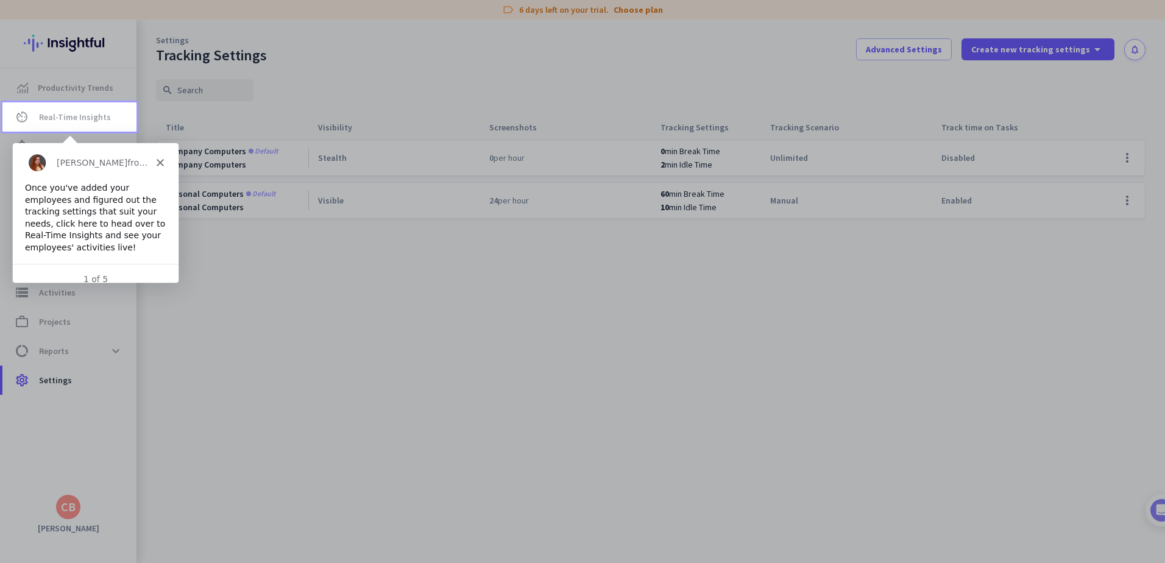
click at [86, 276] on div "1 of 5" at bounding box center [95, 278] width 166 height 31
drag, startPoint x: 121, startPoint y: 218, endPoint x: 2, endPoint y: 205, distance: 118.8
click at [12, 205] on html "[PERSON_NAME] from Insightful Once you've added your employees and figured out …" at bounding box center [95, 219] width 166 height 152
click at [87, 116] on span "Real-Time Insights" at bounding box center [75, 117] width 72 height 15
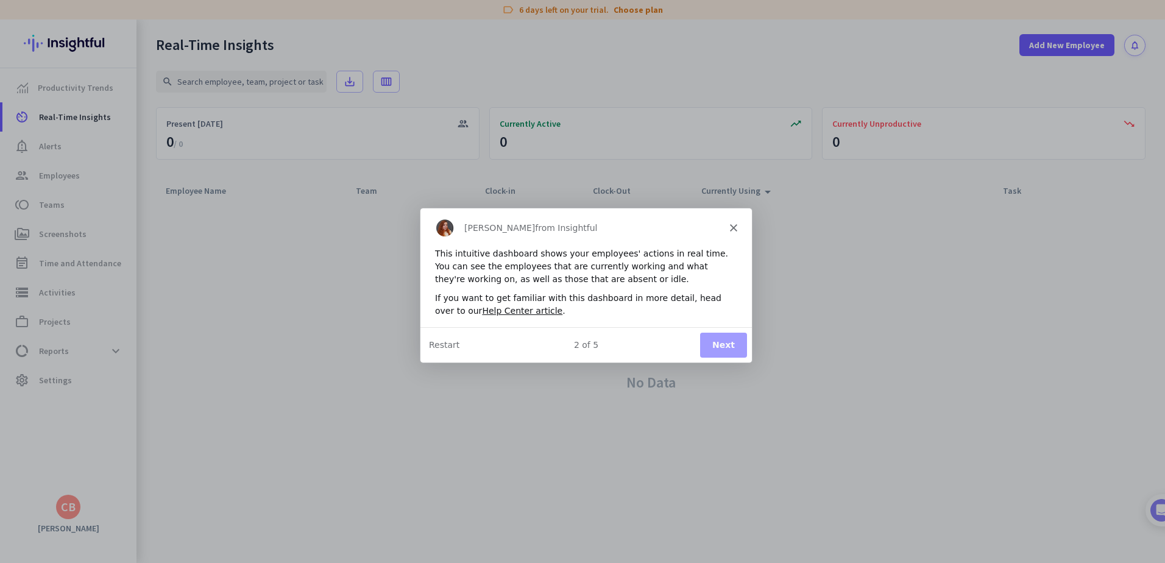
click at [712, 347] on button "Next" at bounding box center [722, 343] width 47 height 25
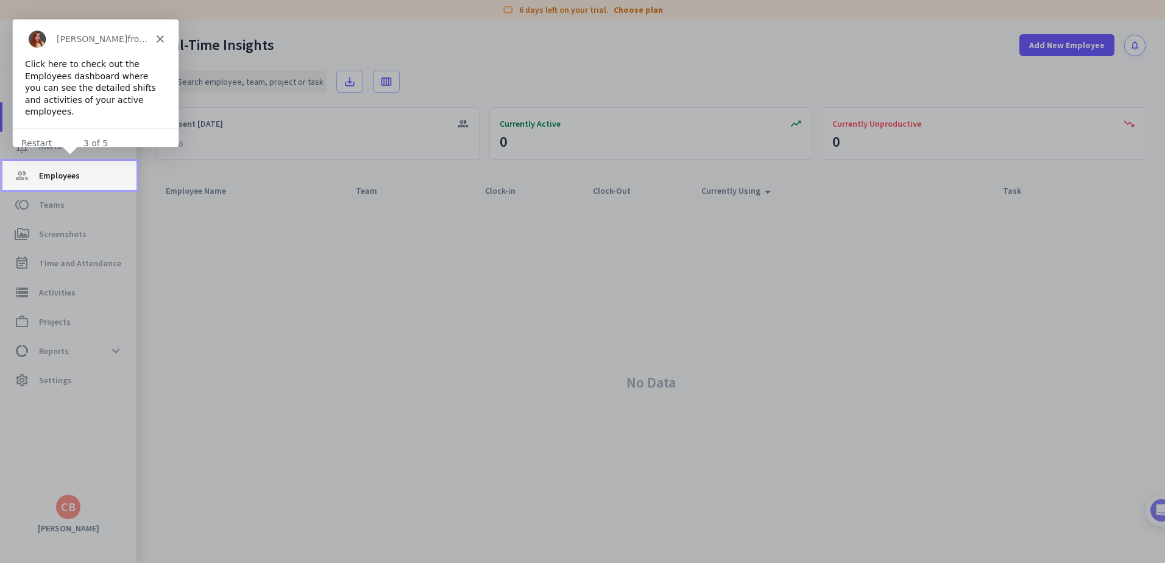
click at [55, 178] on span "Employees" at bounding box center [59, 175] width 41 height 15
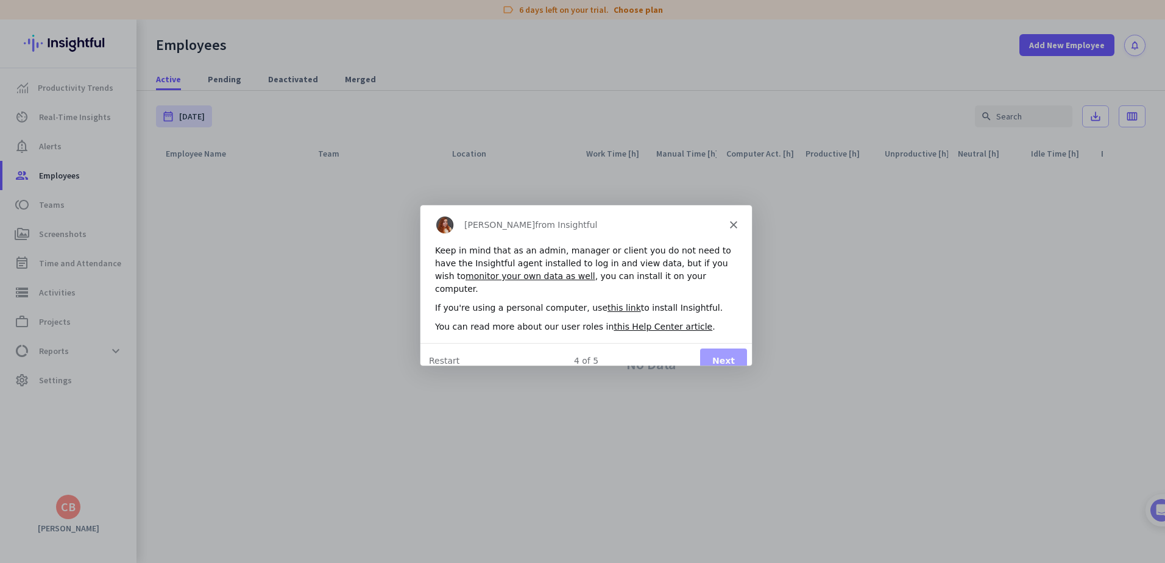
click at [731, 348] on button "Next" at bounding box center [722, 359] width 47 height 25
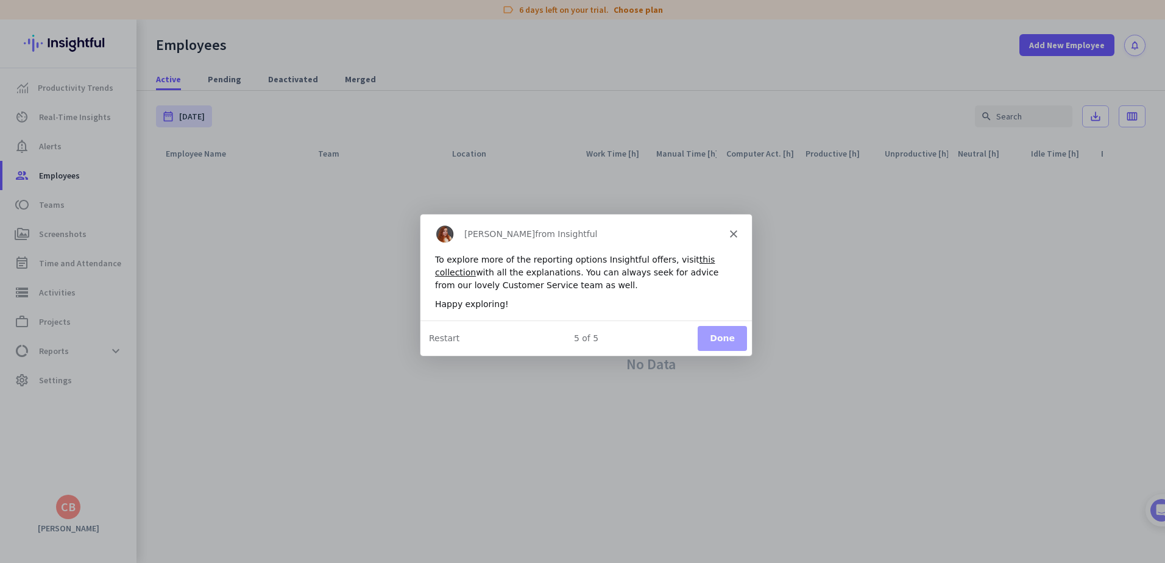
click at [728, 337] on button "Done" at bounding box center [721, 337] width 49 height 25
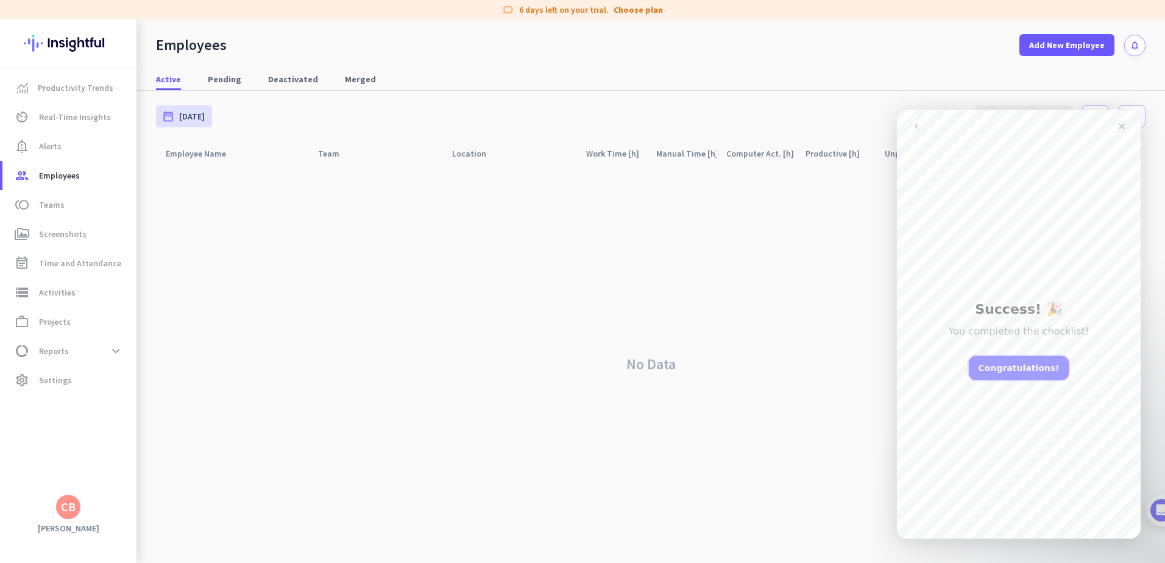
click at [1040, 366] on button "Congratulations!" at bounding box center [1018, 368] width 100 height 24
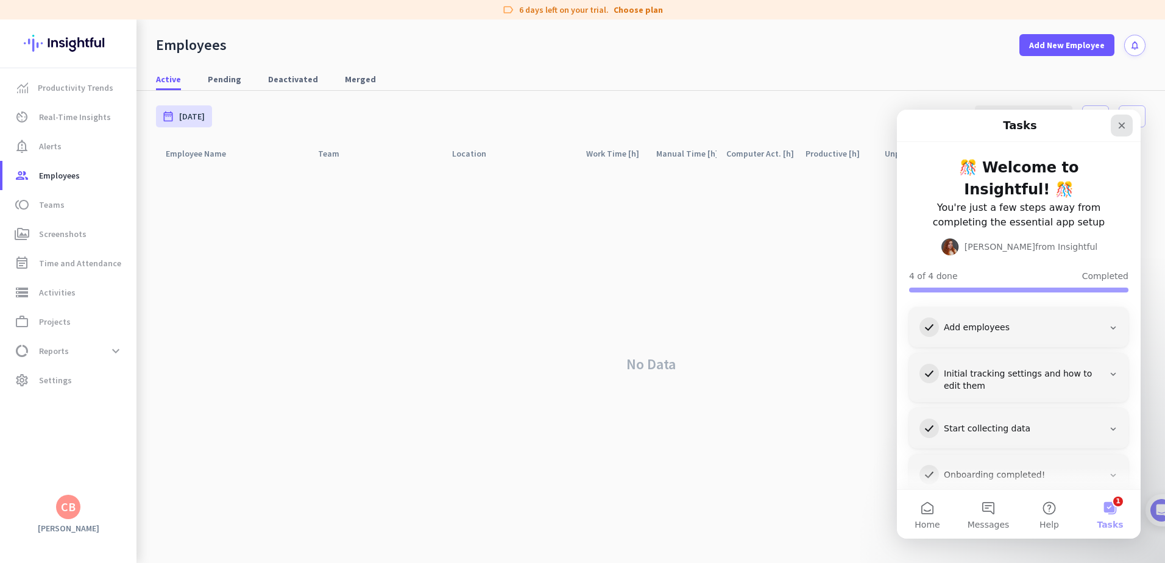
click at [1126, 127] on div "Close" at bounding box center [1121, 126] width 22 height 22
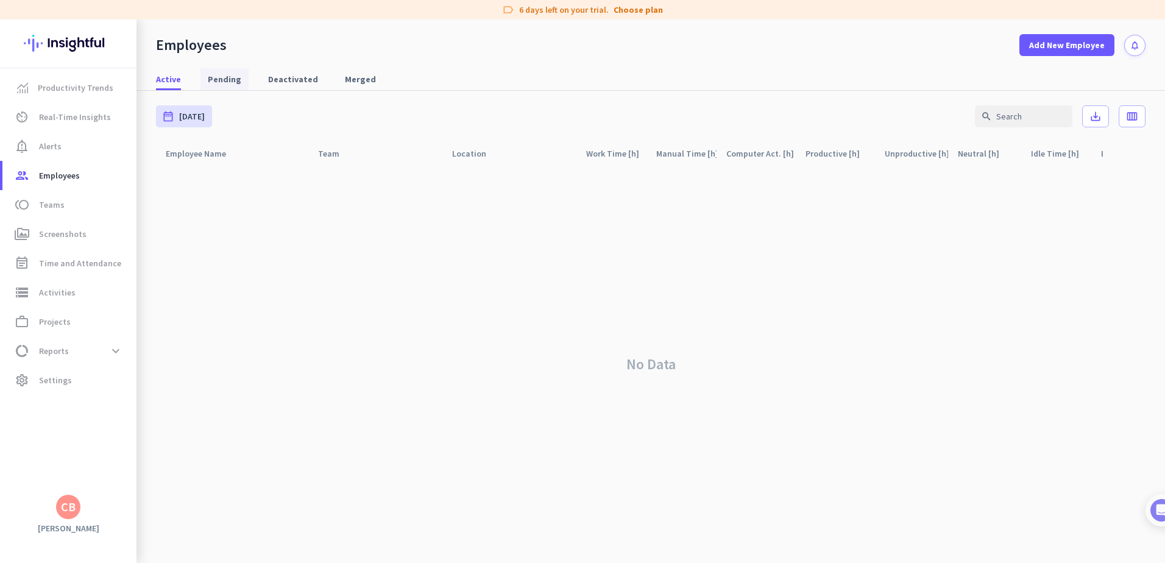
click at [231, 82] on span "Pending" at bounding box center [224, 79] width 33 height 12
click at [284, 86] on span "Deactivated" at bounding box center [293, 79] width 50 height 22
click at [377, 75] on div "Active Pending Deactivated Merged" at bounding box center [650, 79] width 1028 height 23
click at [354, 76] on span "Merged" at bounding box center [360, 79] width 31 height 12
click at [152, 77] on link "Active" at bounding box center [169, 79] width 40 height 22
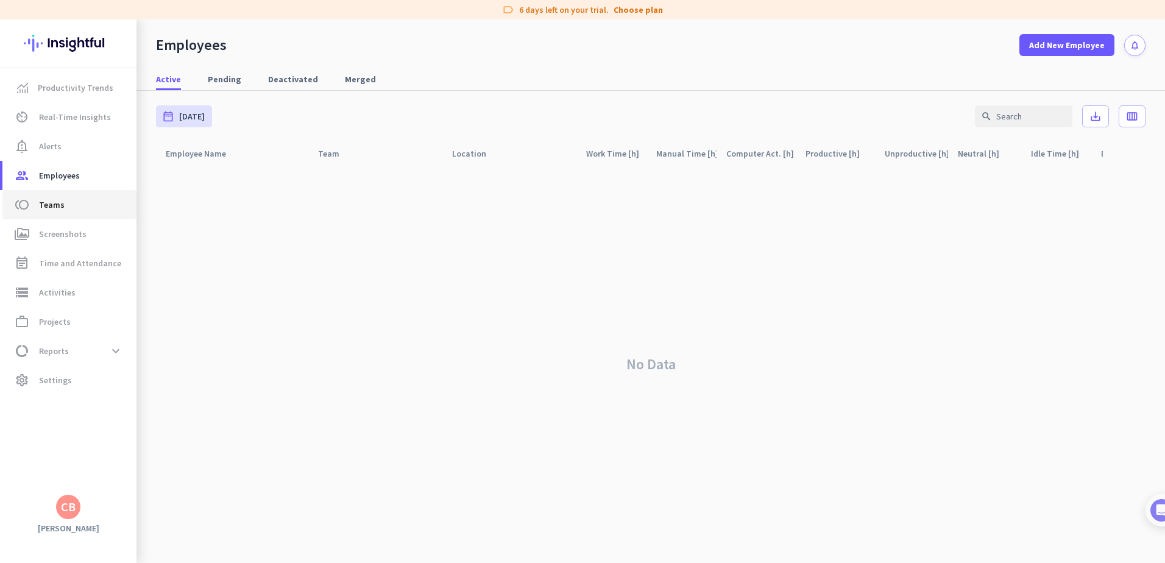
click at [52, 202] on span "Teams" at bounding box center [52, 204] width 26 height 15
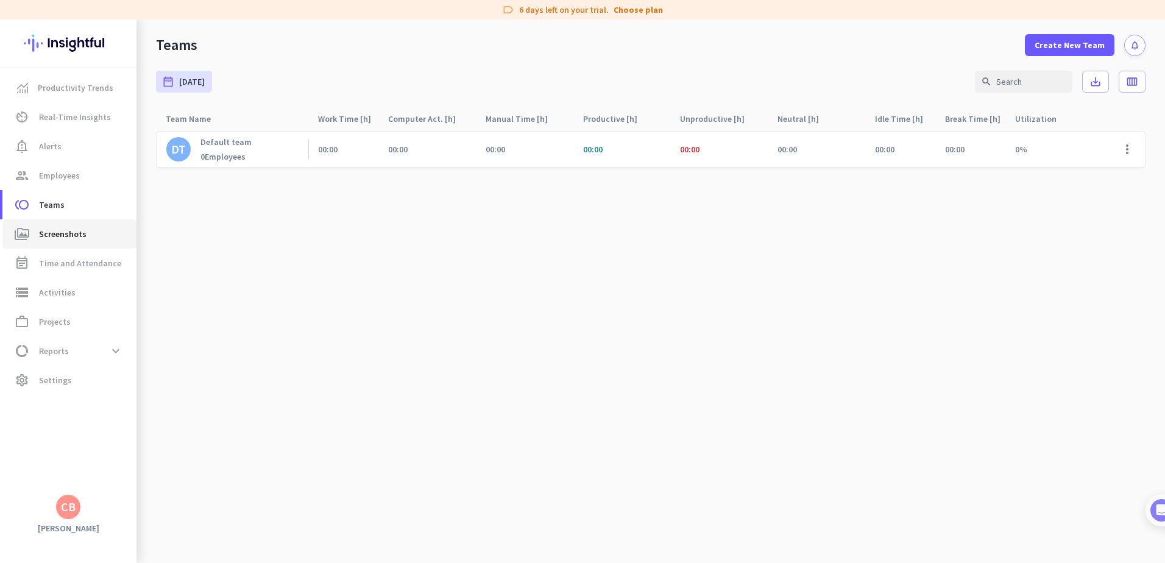
click at [62, 234] on span "Screenshots" at bounding box center [63, 234] width 48 height 15
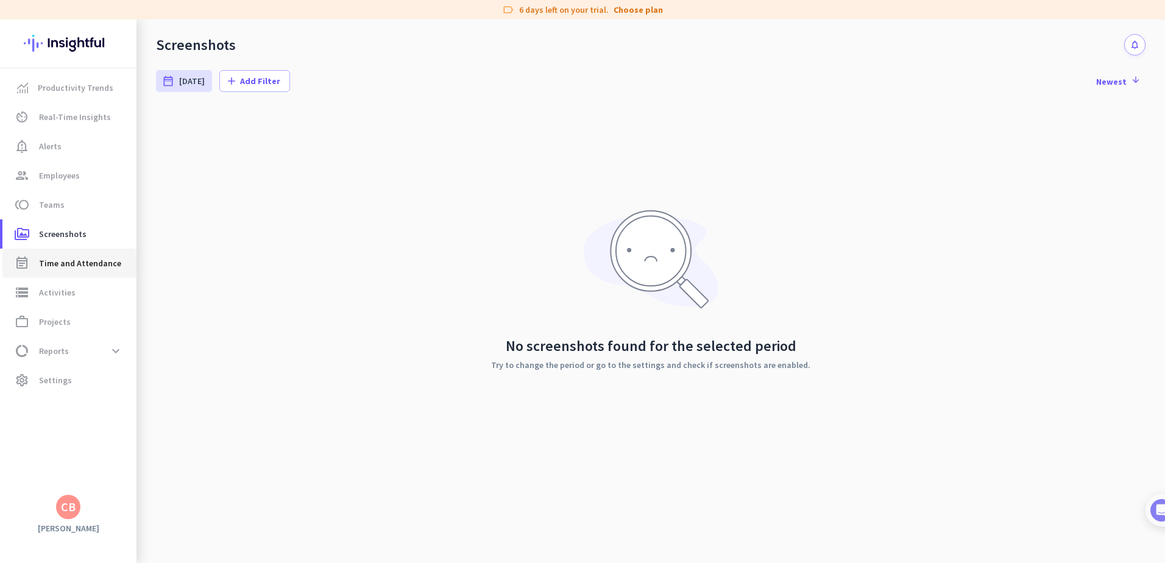
click at [80, 272] on link "event_note Time and Attendance" at bounding box center [69, 262] width 134 height 29
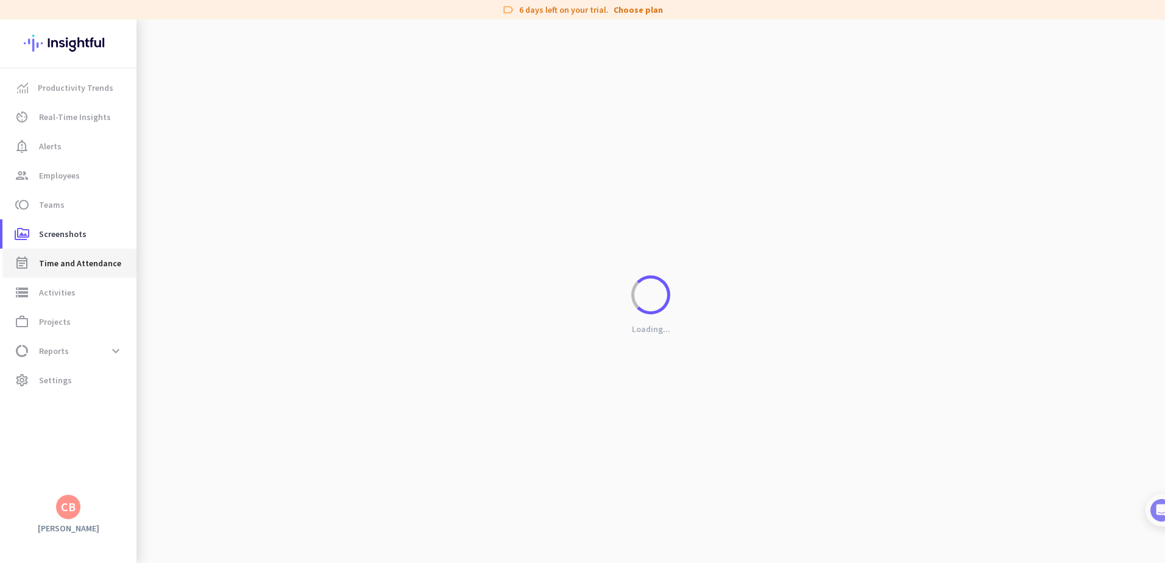
click at [79, 266] on span "Time and Attendance" at bounding box center [80, 263] width 82 height 15
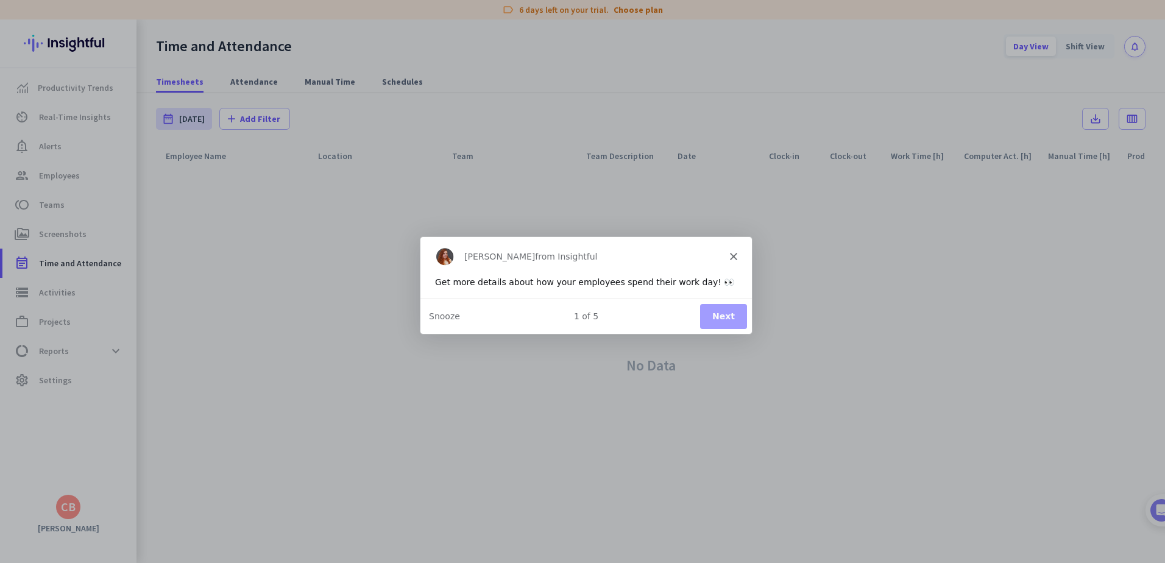
click at [727, 320] on button "Next" at bounding box center [722, 315] width 47 height 25
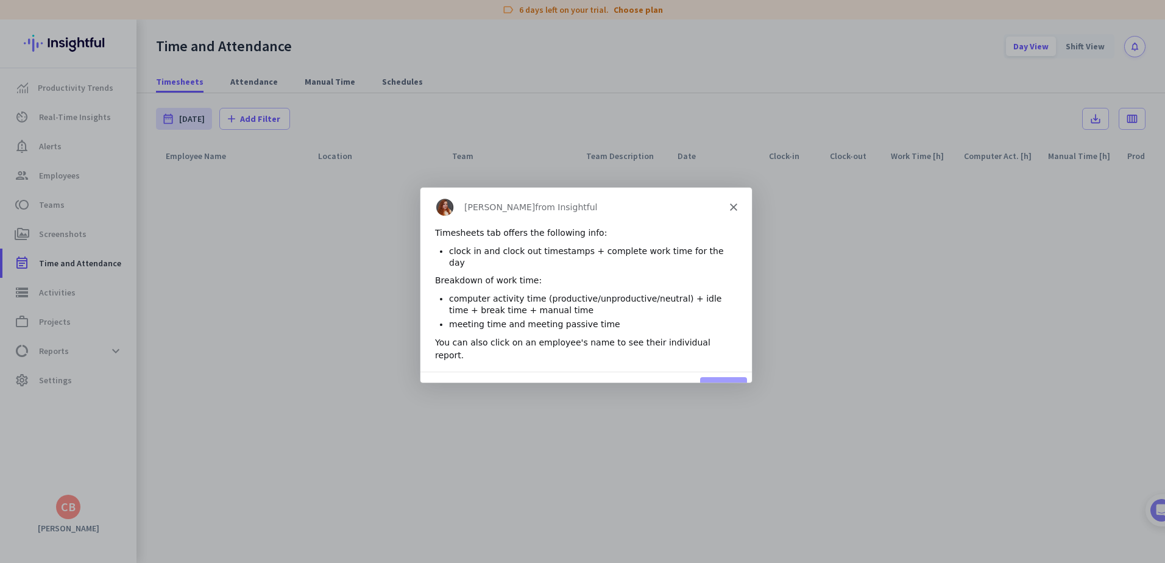
click at [721, 376] on button "Next" at bounding box center [722, 388] width 47 height 25
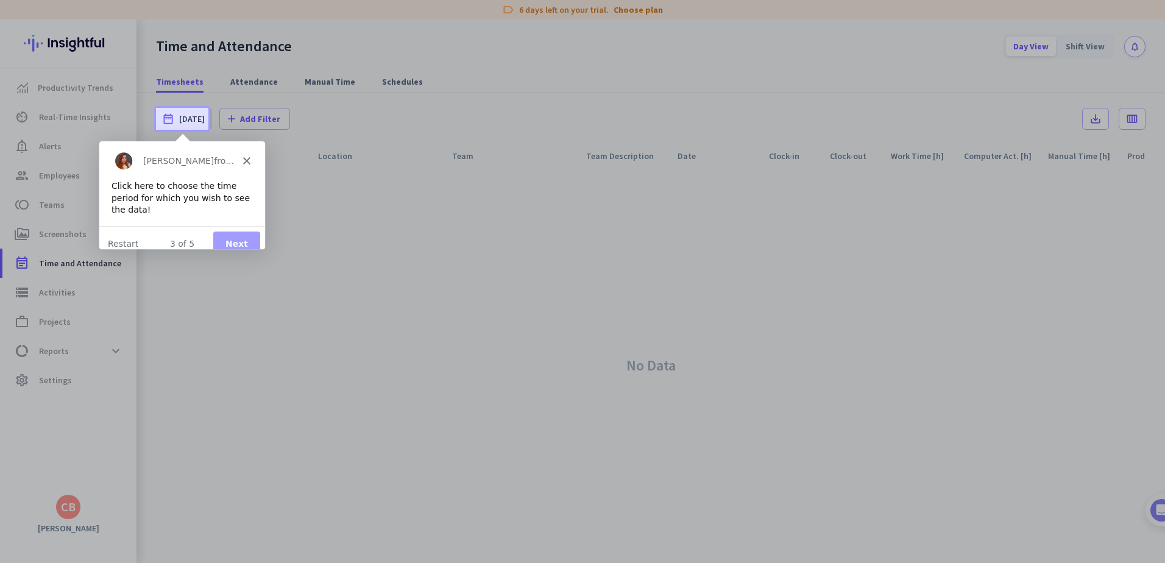
click at [238, 234] on button "Next" at bounding box center [236, 243] width 47 height 25
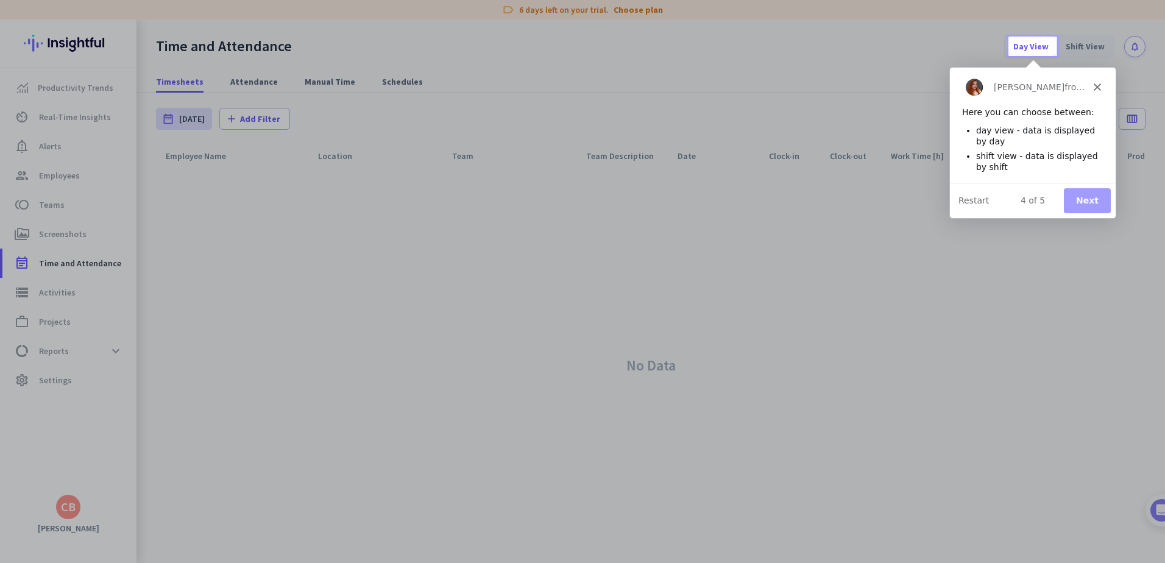
click at [1098, 197] on button "Next" at bounding box center [1086, 200] width 47 height 25
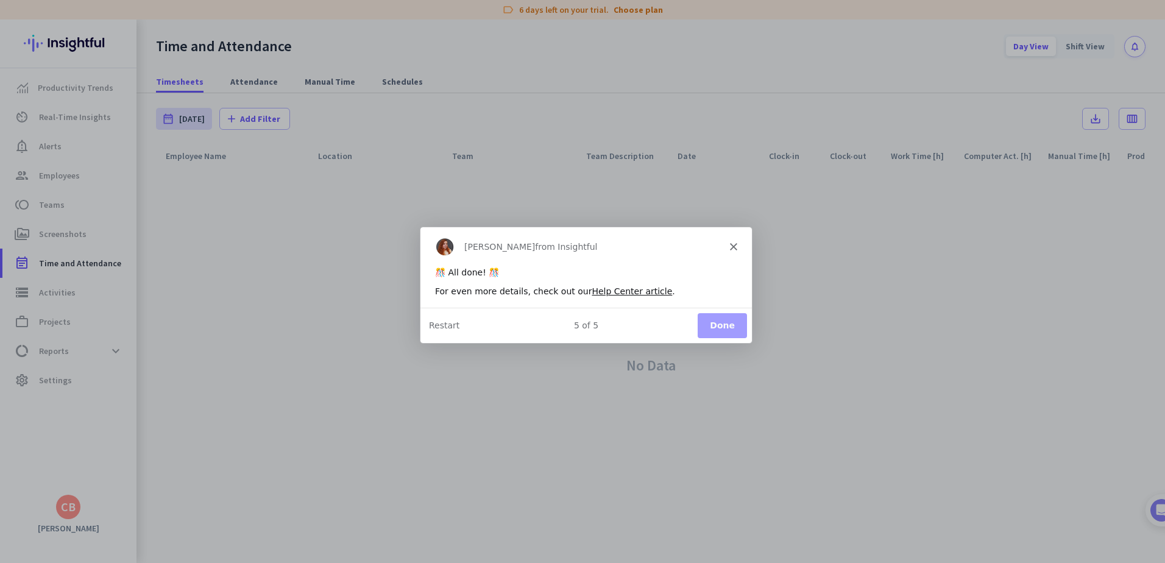
click at [696, 328] on div "5 of 5" at bounding box center [585, 325] width 331 height 13
click at [717, 327] on button "Done" at bounding box center [721, 324] width 49 height 25
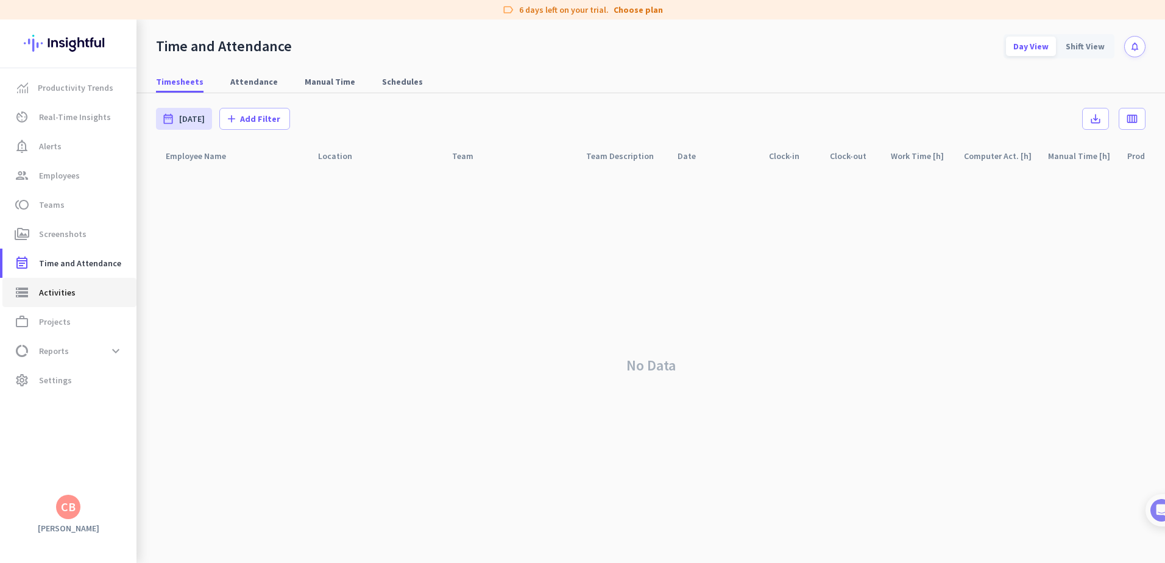
click at [53, 287] on span "Activities" at bounding box center [57, 292] width 37 height 15
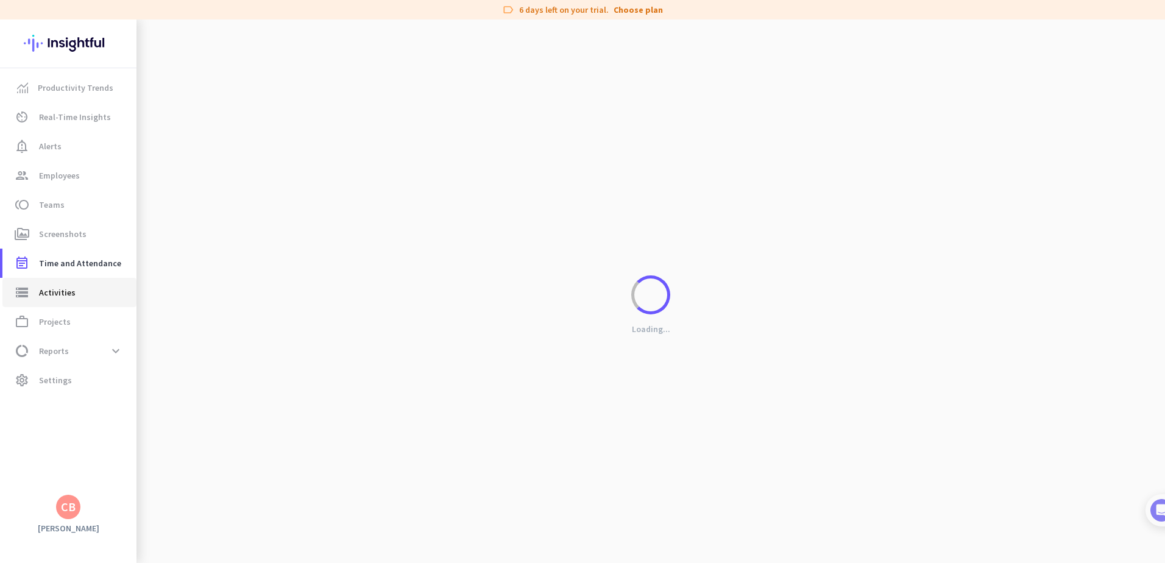
type input "[DATE]"
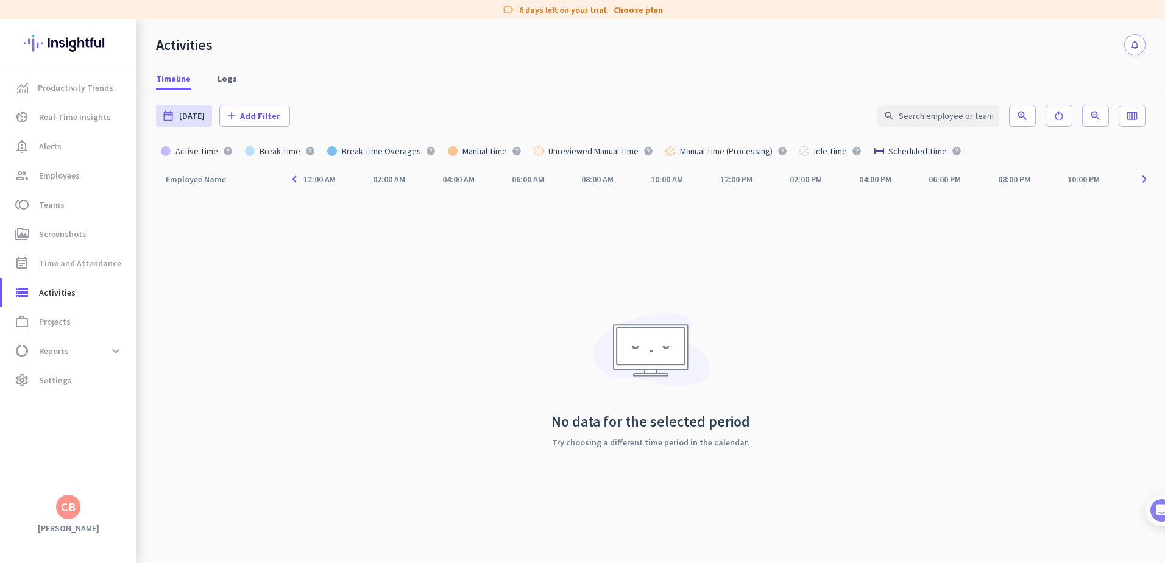
click at [325, 183] on div "12:00 AM" at bounding box center [319, 179] width 33 height 9
drag, startPoint x: 392, startPoint y: 183, endPoint x: 402, endPoint y: 183, distance: 10.4
click at [402, 183] on div "02:00 AM" at bounding box center [388, 179] width 33 height 9
click at [1146, 180] on mat-tab-nav-panel "date_range [DATE] [DATE] add Add Filter search zoom_in restart_alt zoom_out 100…" at bounding box center [650, 326] width 1028 height 473
click at [1146, 177] on mat-tab-nav-panel "date_range [DATE] [DATE] add Add Filter search zoom_in restart_alt zoom_out 100…" at bounding box center [650, 326] width 1028 height 473
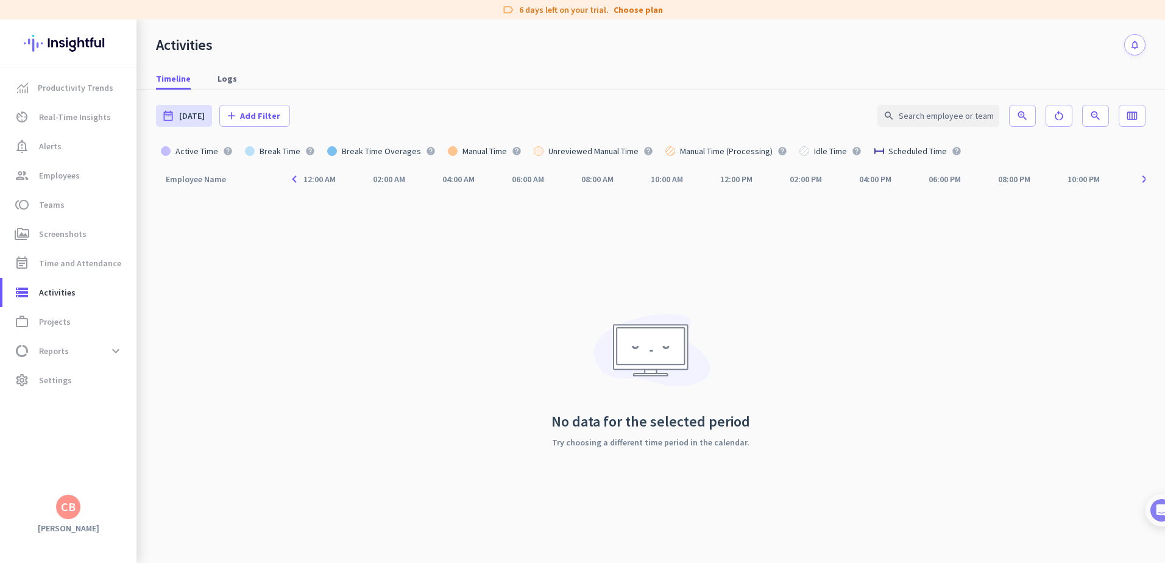
click at [1143, 177] on icon "navigate_next" at bounding box center [1145, 179] width 16 height 15
click at [57, 330] on link "work_outline Projects" at bounding box center [69, 321] width 134 height 29
type input "[DATE] - [DATE]"
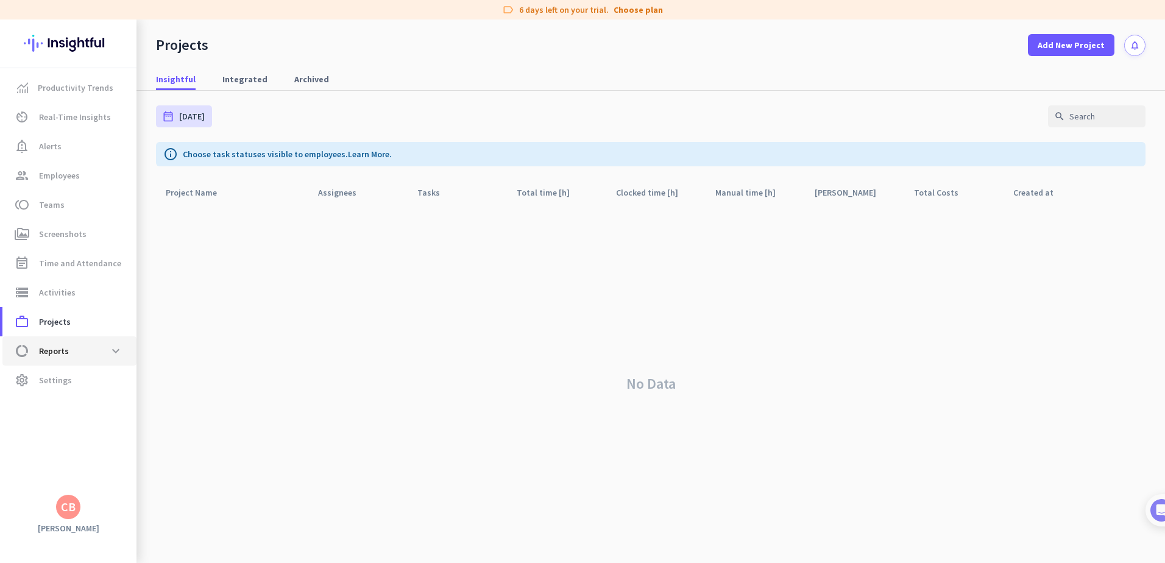
click at [48, 347] on span "Reports" at bounding box center [54, 351] width 30 height 15
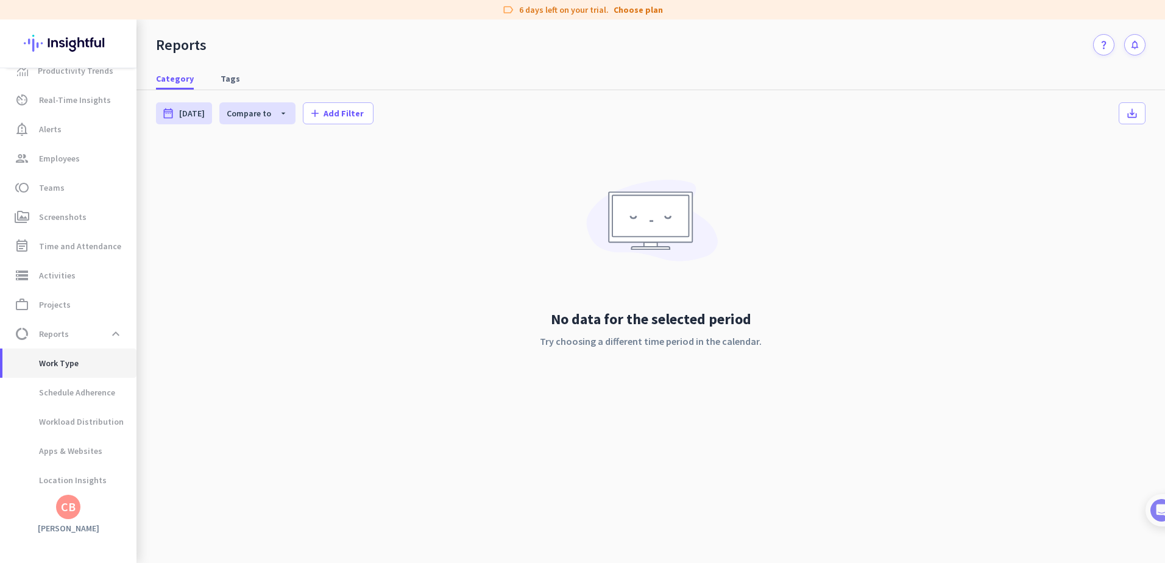
click at [63, 366] on span "Work Type" at bounding box center [45, 362] width 66 height 29
click at [79, 454] on span "Apps & Websites" at bounding box center [57, 450] width 90 height 29
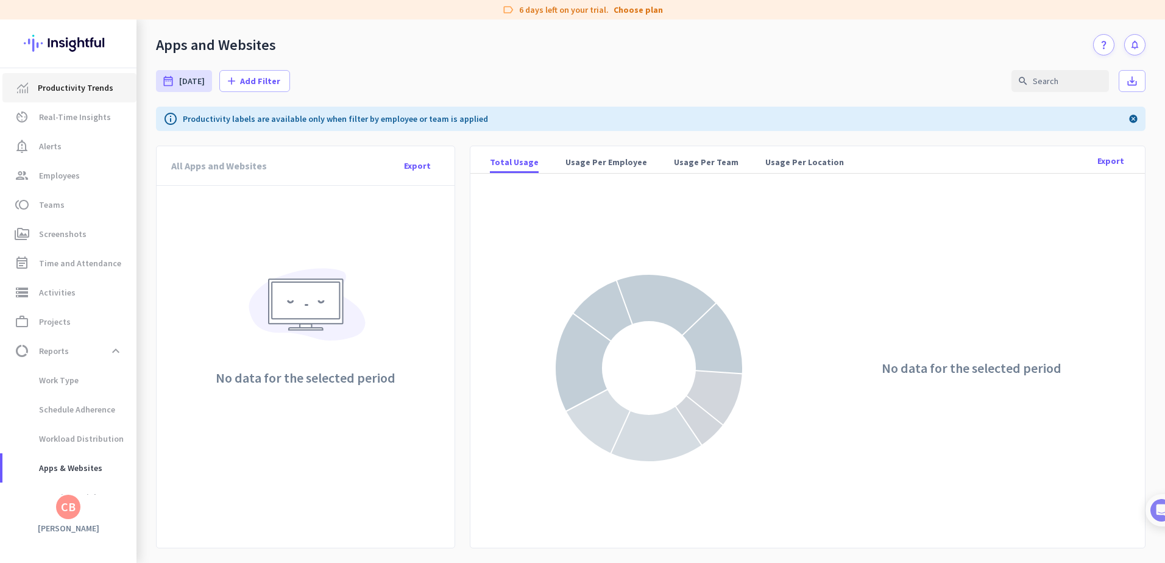
click at [74, 88] on span "Productivity Trends" at bounding box center [76, 87] width 76 height 15
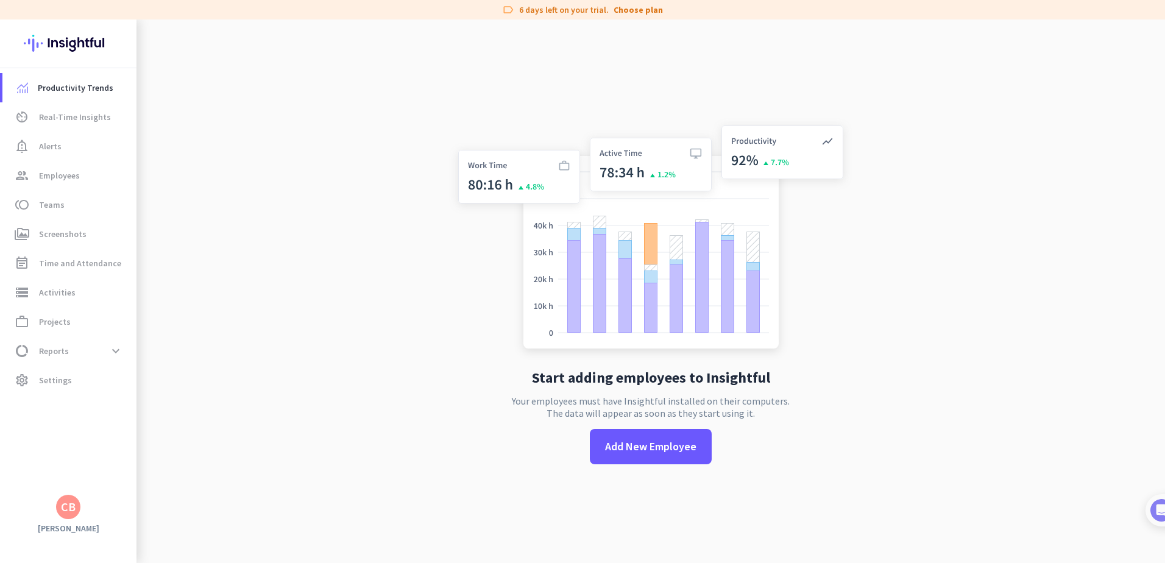
click at [76, 508] on div "CB" at bounding box center [68, 507] width 24 height 24
click at [106, 484] on span "Sign out" at bounding box center [133, 483] width 74 height 11
